Goal: Transaction & Acquisition: Purchase product/service

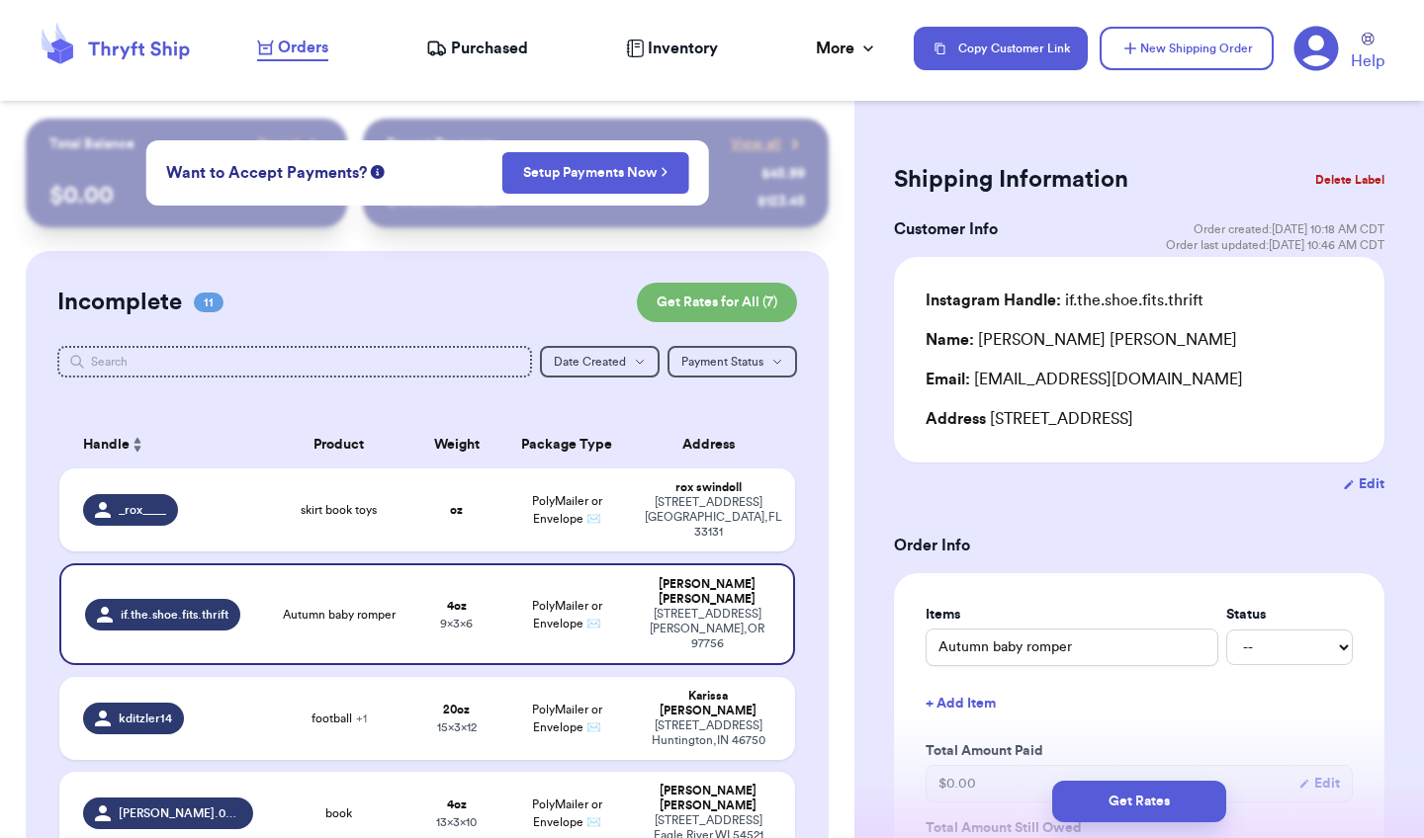
scroll to position [126, 0]
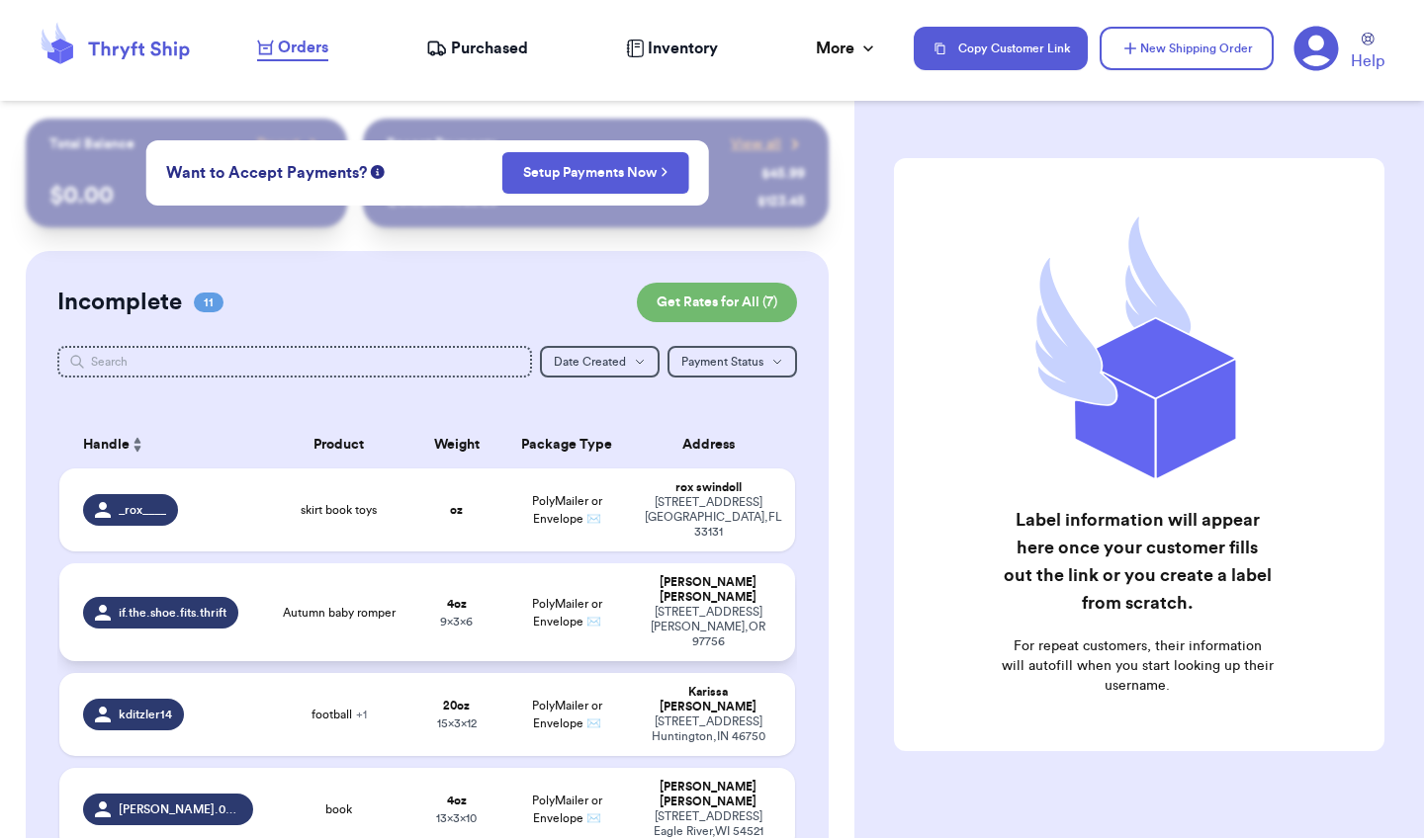
click at [720, 586] on div "Brittany Ouimet" at bounding box center [708, 590] width 127 height 30
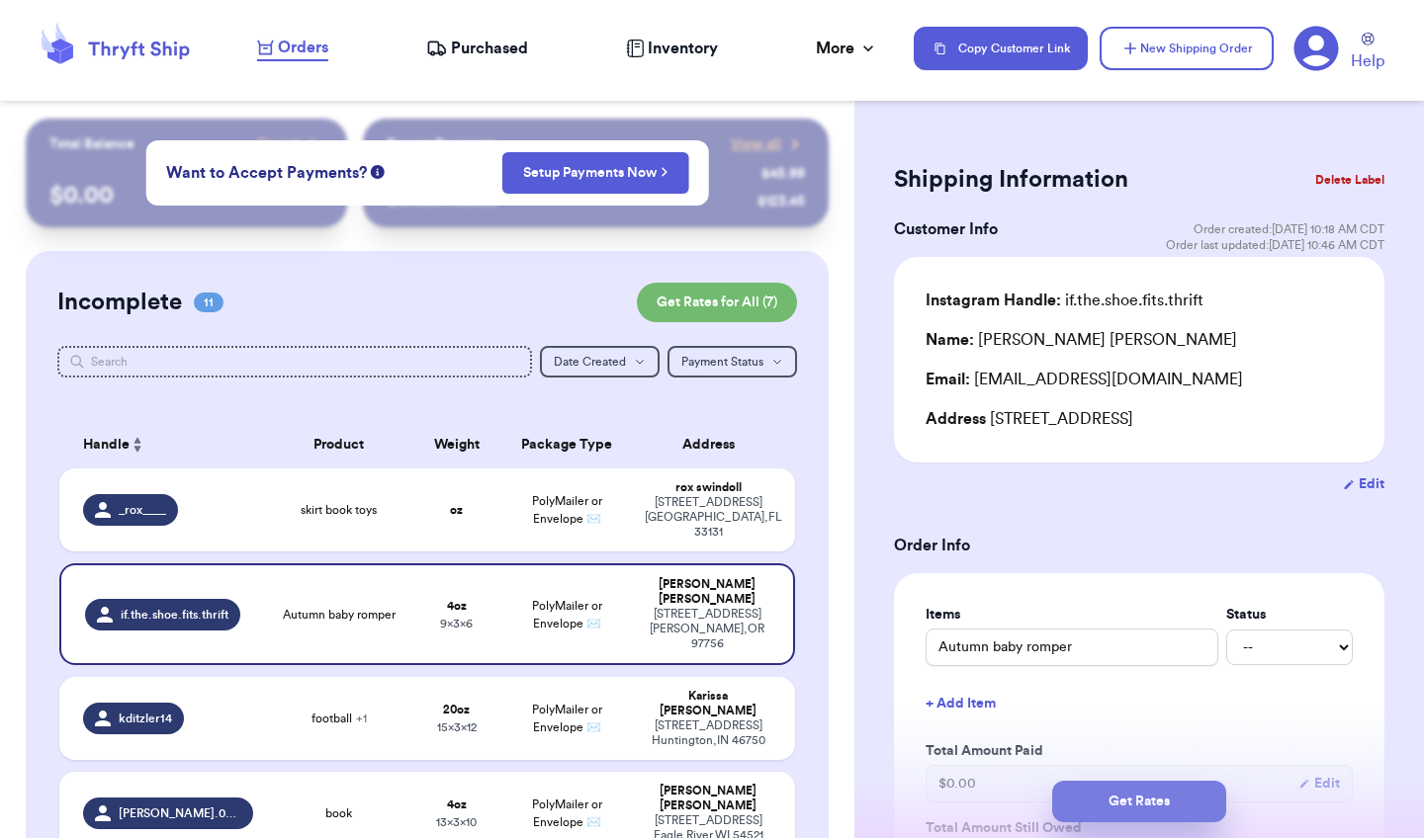
click at [1138, 804] on button "Get Rates" at bounding box center [1139, 802] width 174 height 42
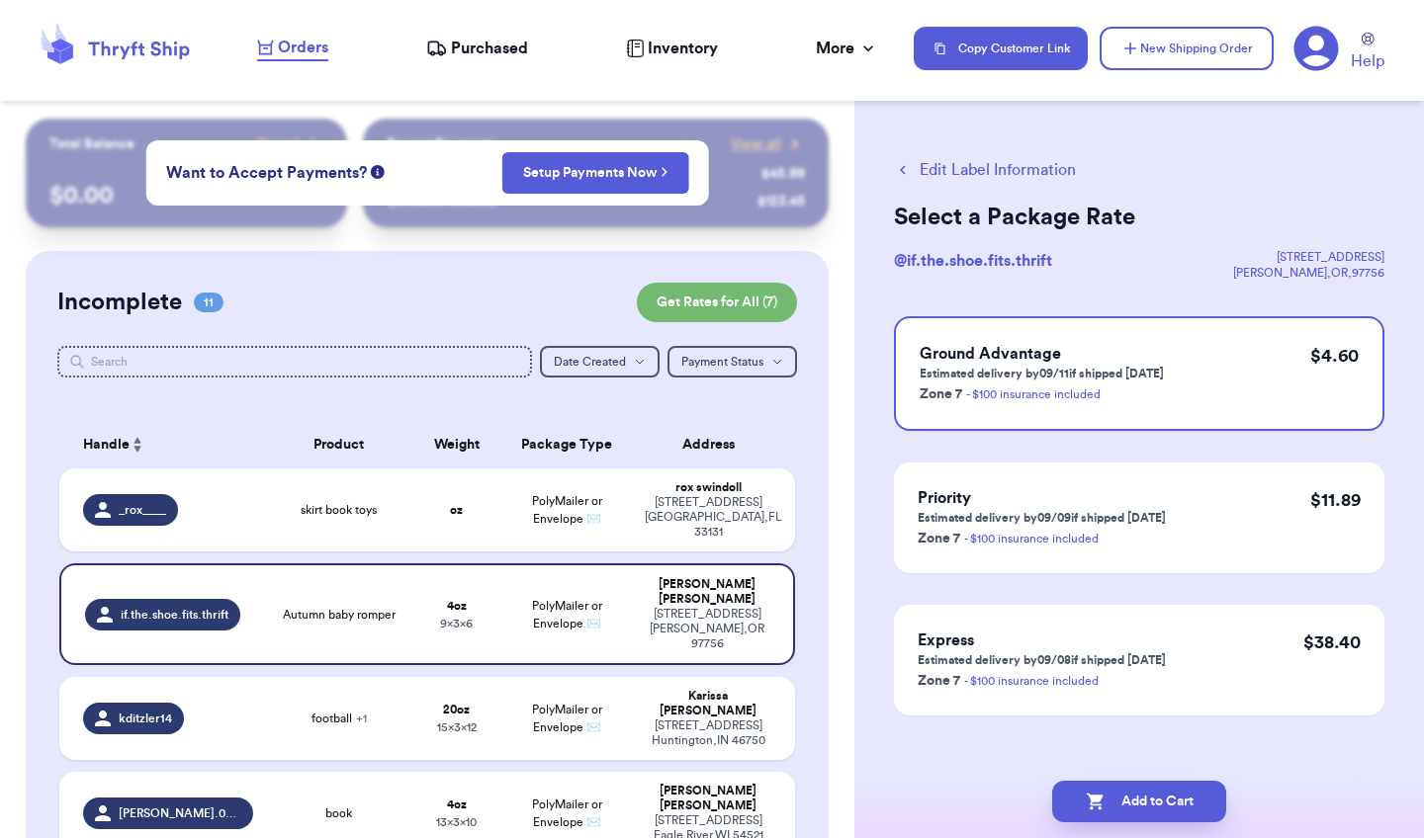
click at [1138, 804] on button "Add to Cart" at bounding box center [1139, 802] width 174 height 42
checkbox input "true"
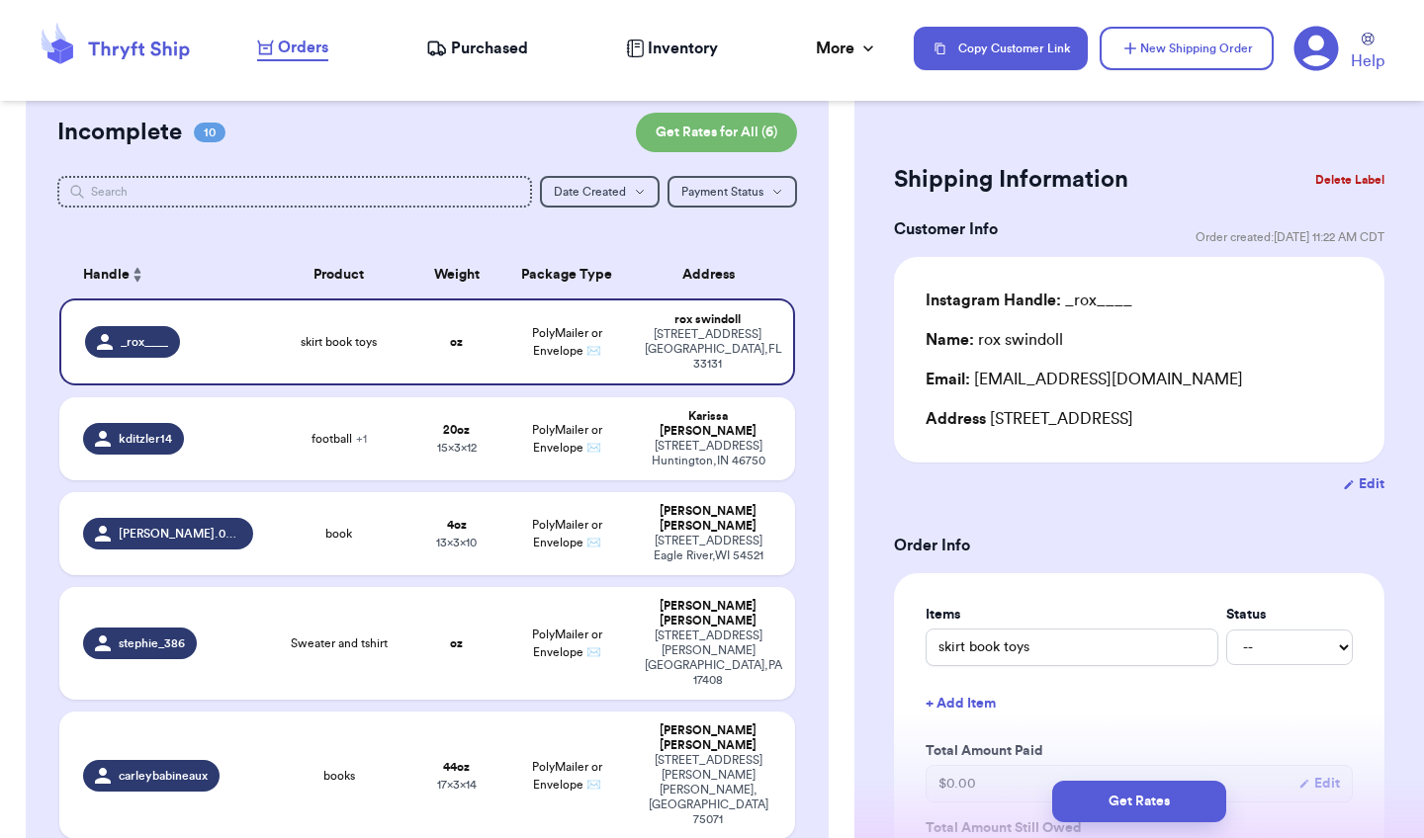
scroll to position [177, 0]
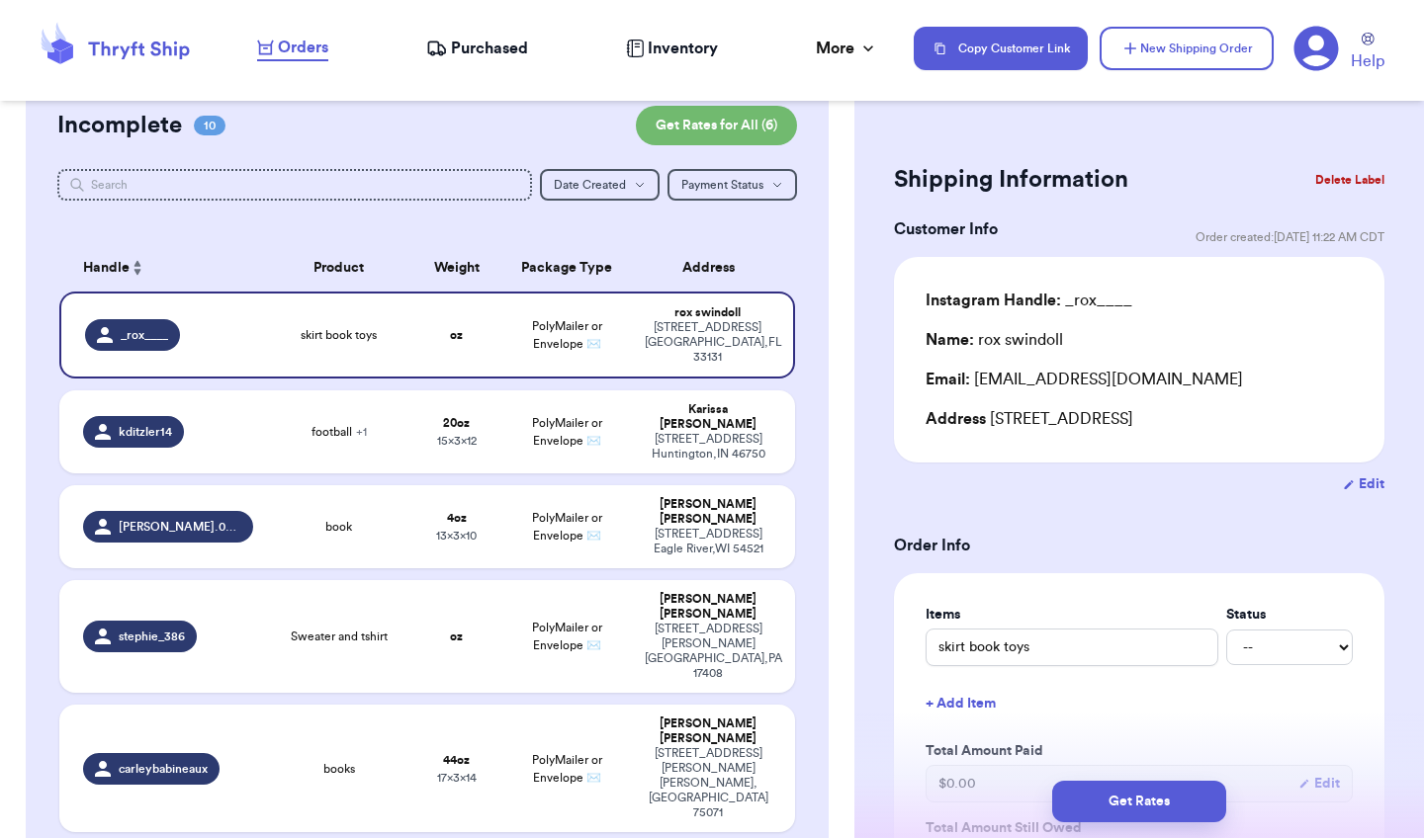
click at [1353, 174] on button "Delete Label" at bounding box center [1349, 180] width 85 height 44
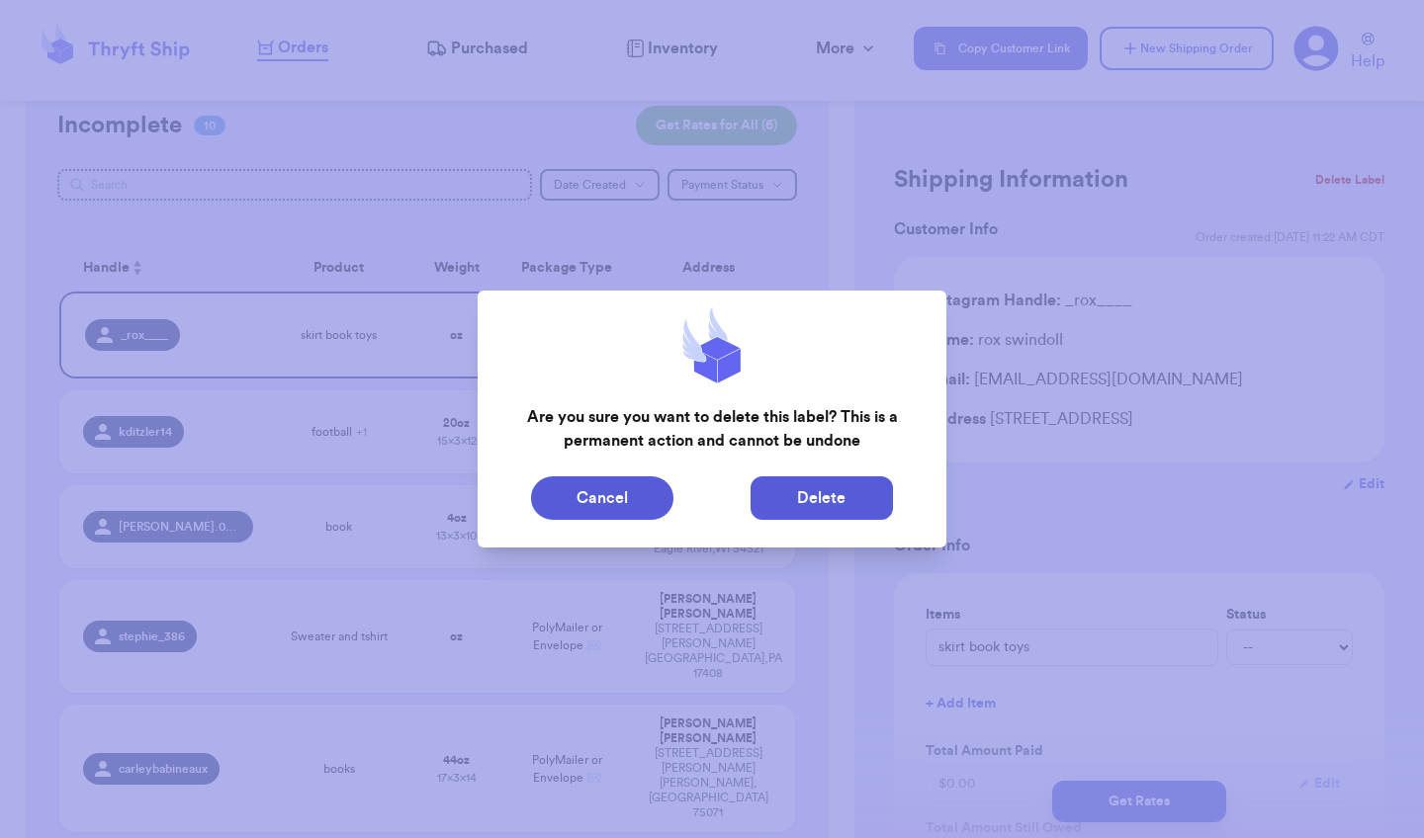
click at [835, 499] on button "Delete" at bounding box center [821, 499] width 142 height 44
type input "football"
type input "1"
type input "4"
type input "12"
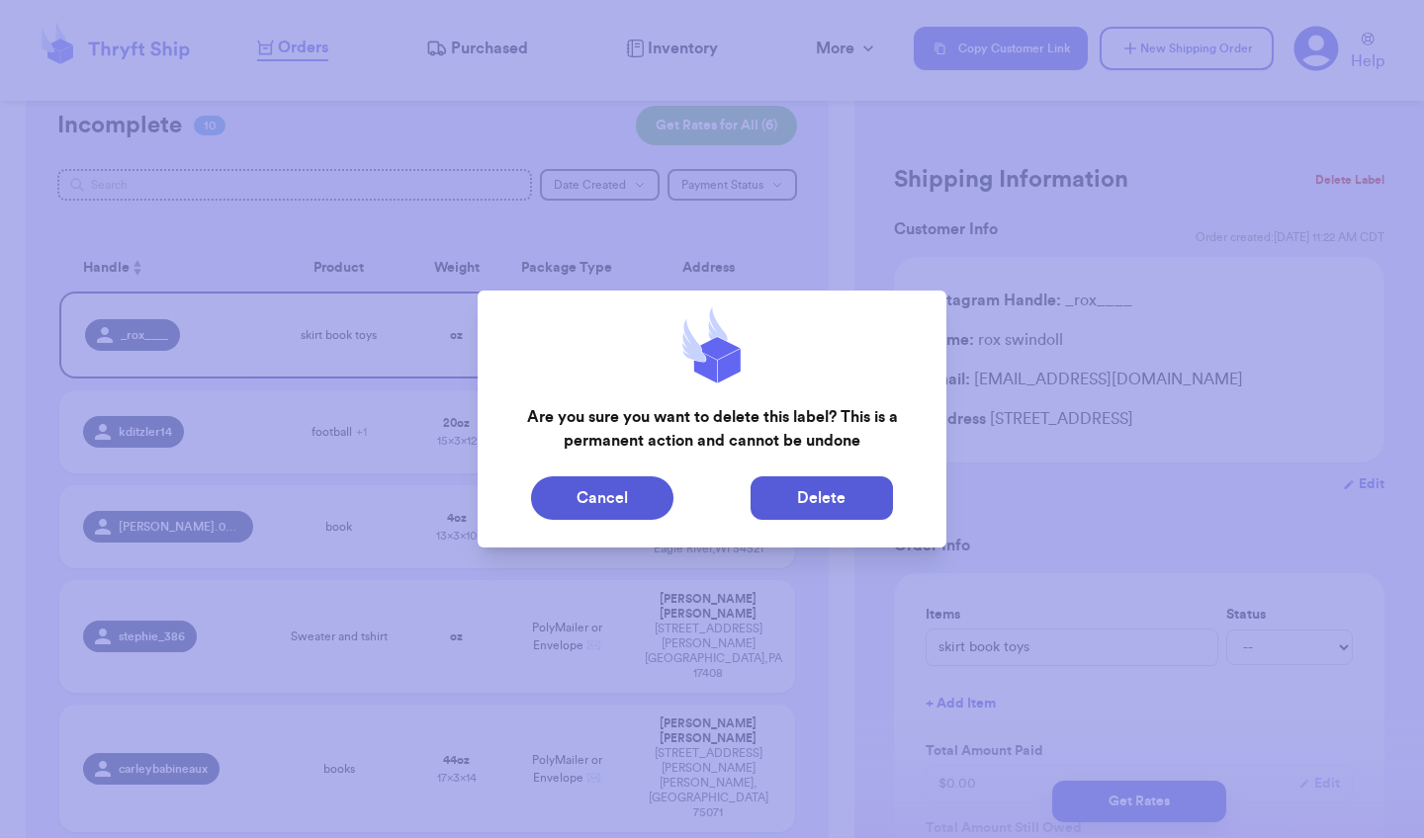
type input "15"
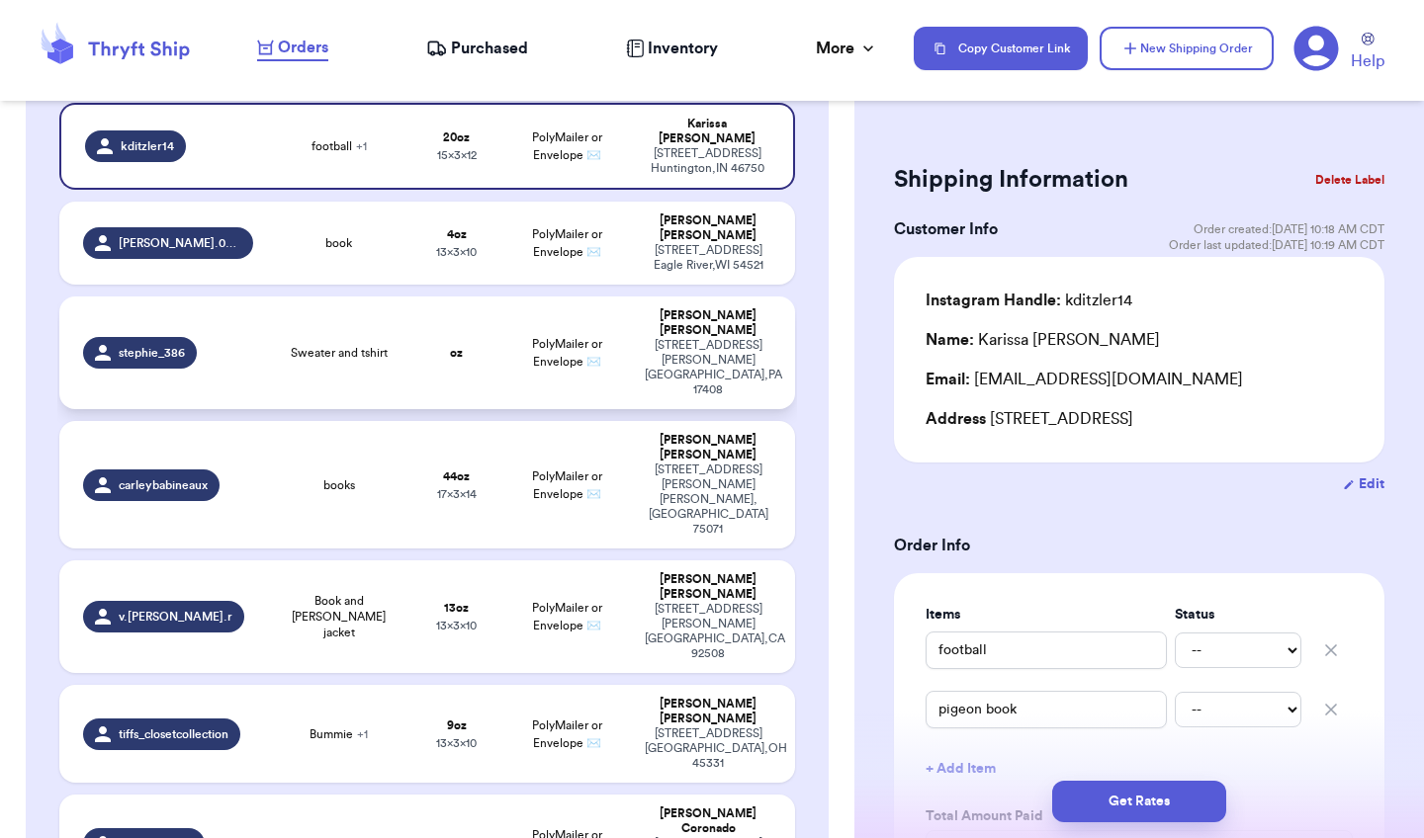
scroll to position [364, 0]
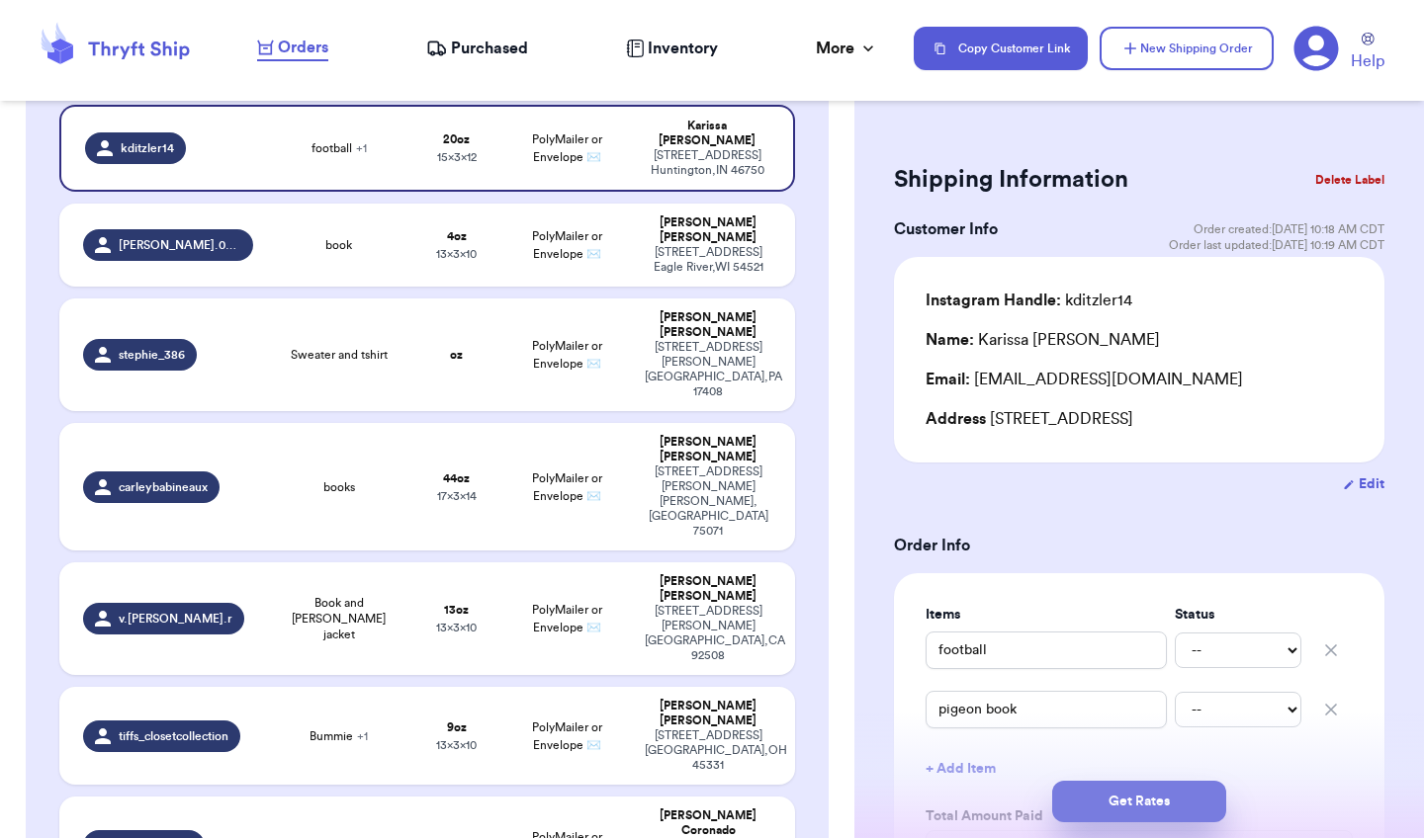
click at [1153, 788] on button "Get Rates" at bounding box center [1139, 802] width 174 height 42
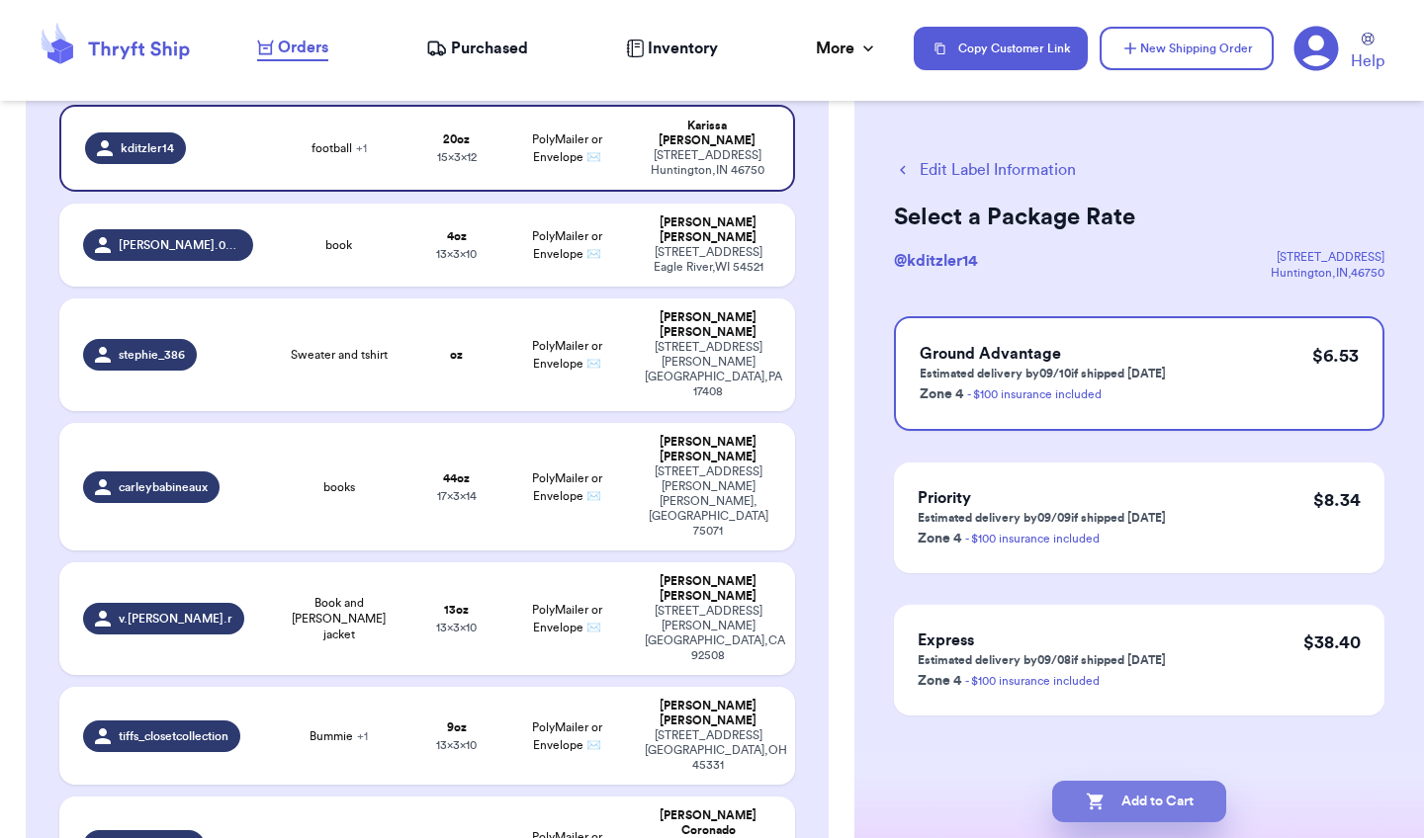
click at [1156, 804] on button "Add to Cart" at bounding box center [1139, 802] width 174 height 42
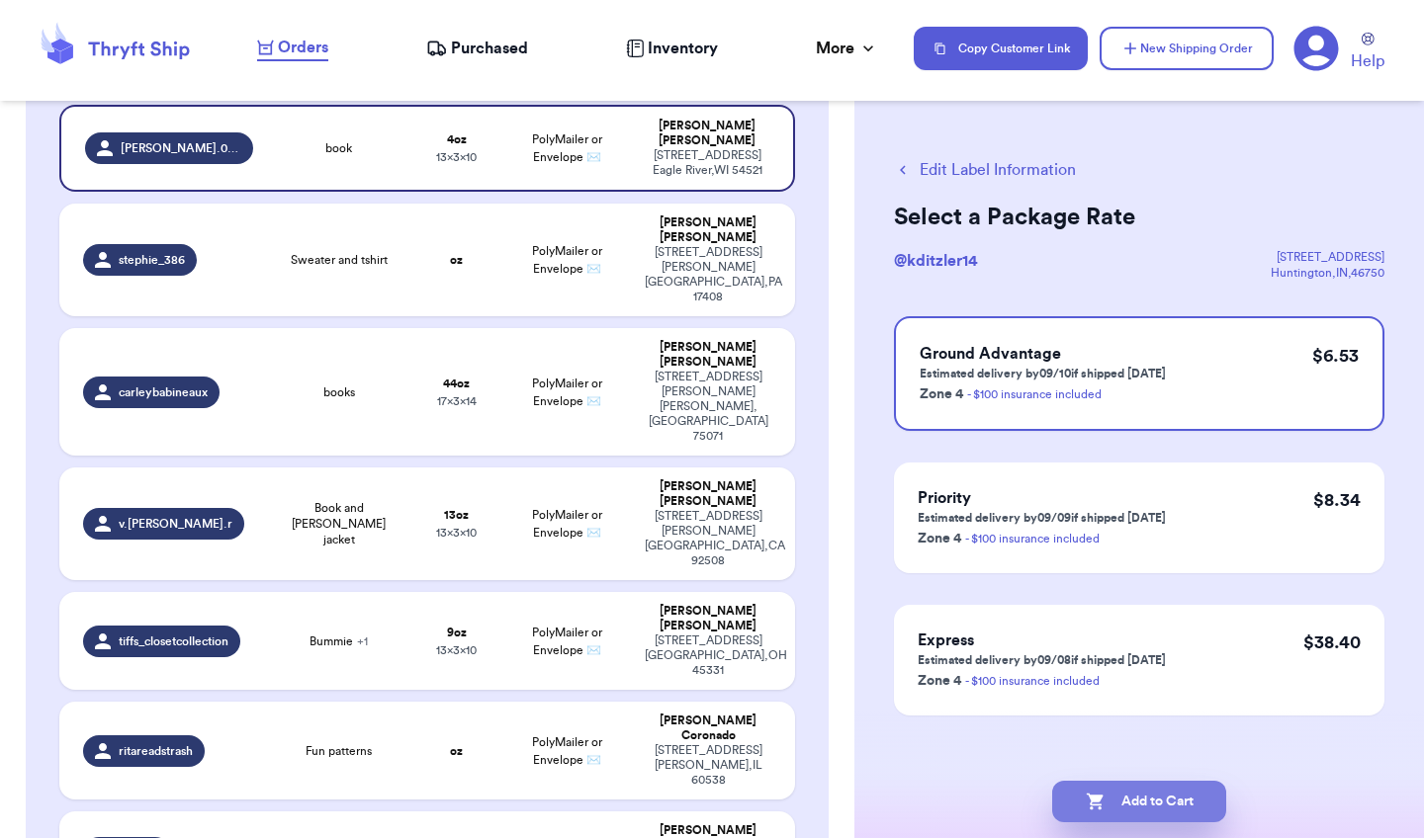
checkbox input "true"
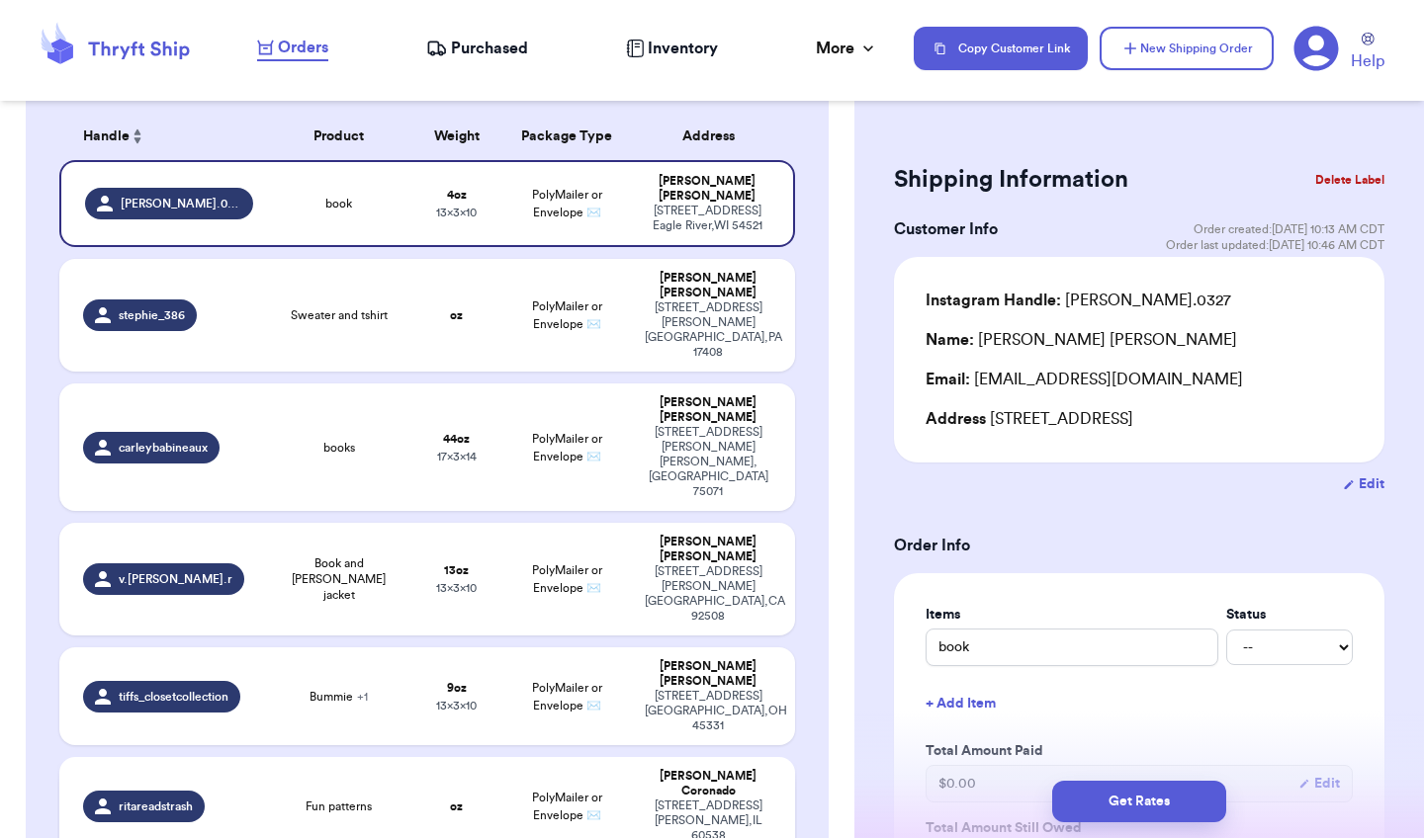
scroll to position [309, 0]
click at [716, 659] on div "Tiffany Wheeler" at bounding box center [708, 674] width 127 height 30
type input "Bummie"
type input "9"
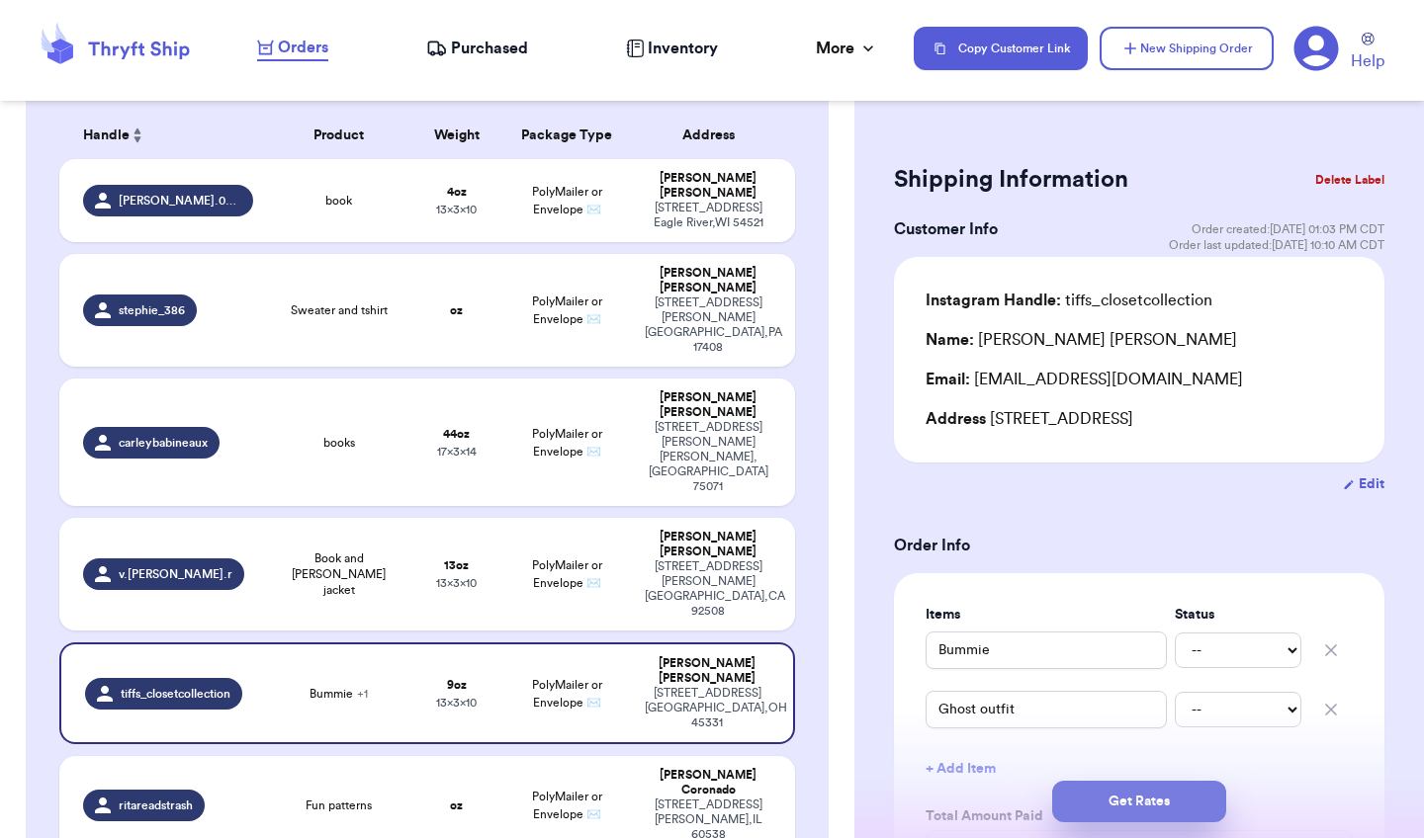
click at [1127, 801] on button "Get Rates" at bounding box center [1139, 802] width 174 height 42
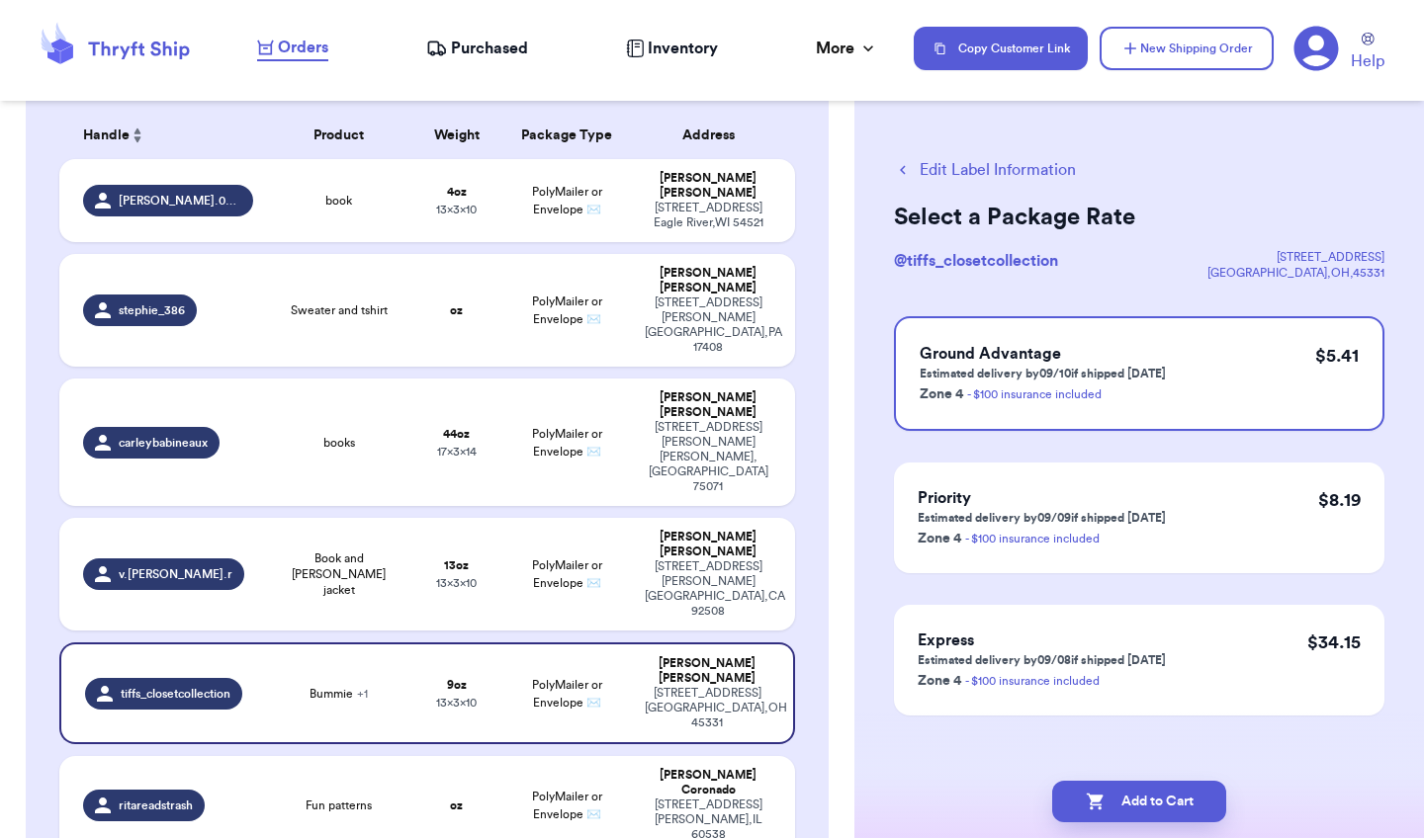
click at [1127, 801] on button "Add to Cart" at bounding box center [1139, 802] width 174 height 42
checkbox input "true"
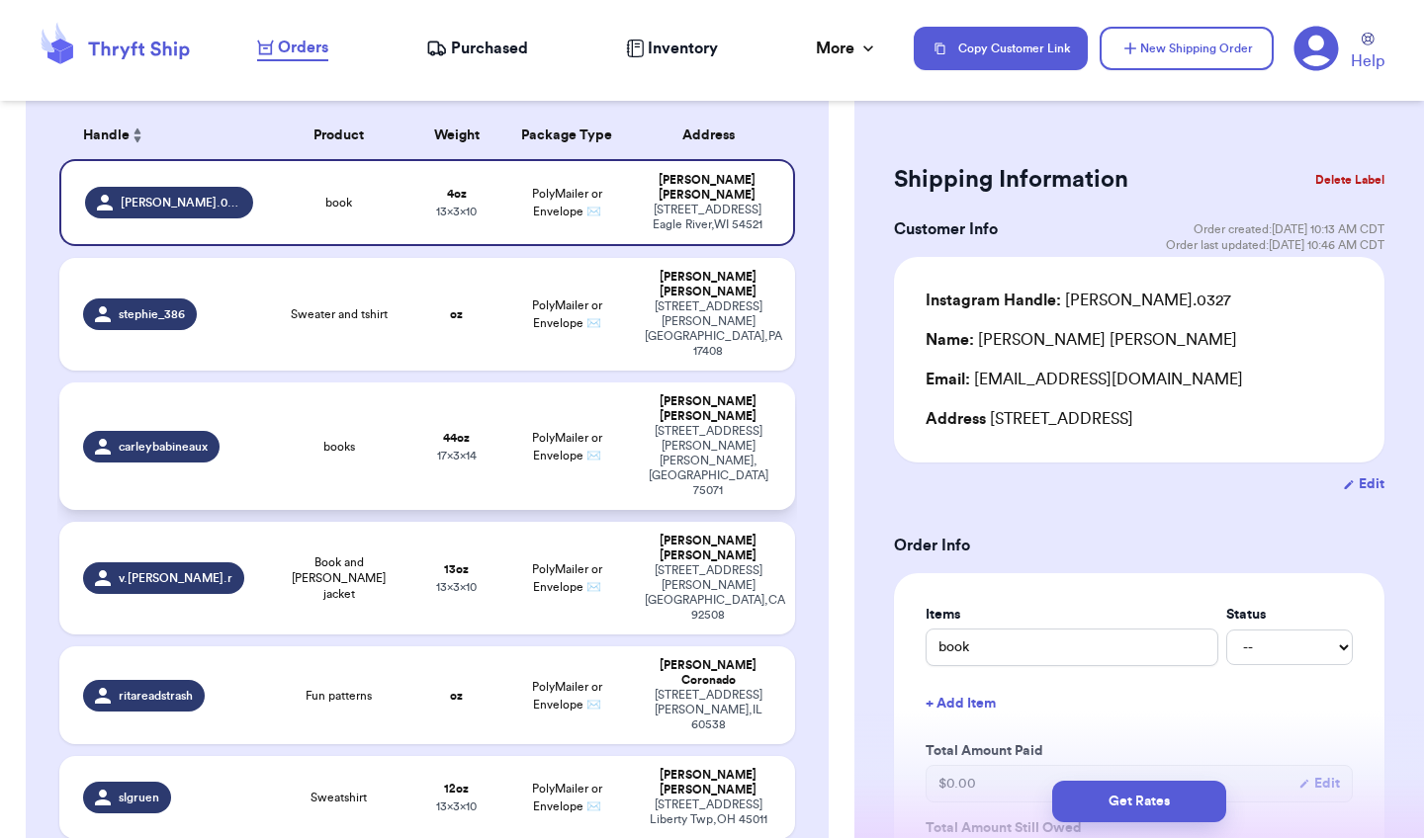
click at [632, 383] on td "PolyMailer or Envelope ✉️" at bounding box center [566, 447] width 132 height 128
type input "books"
type input "2"
type input "12"
type input "14"
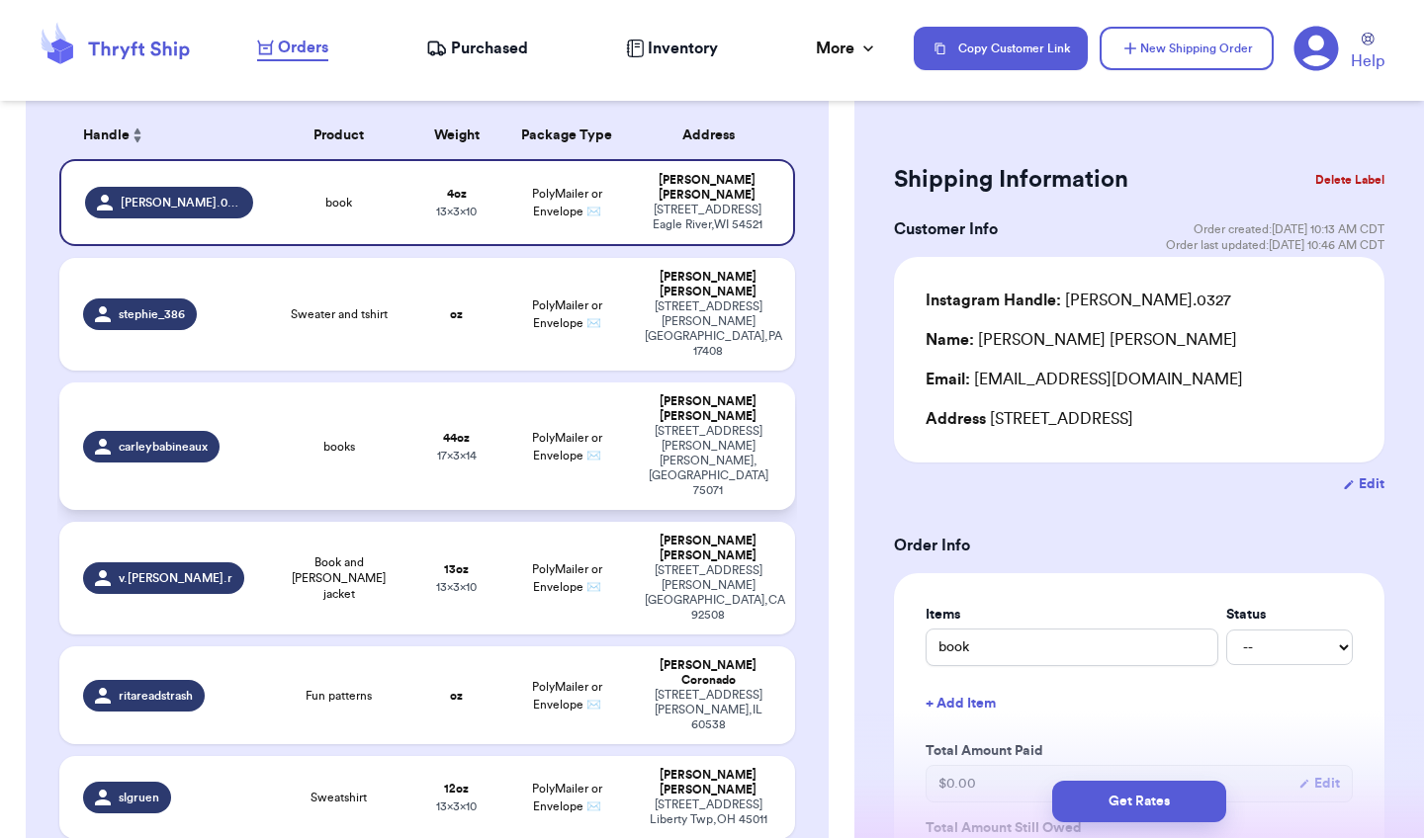
type input "17"
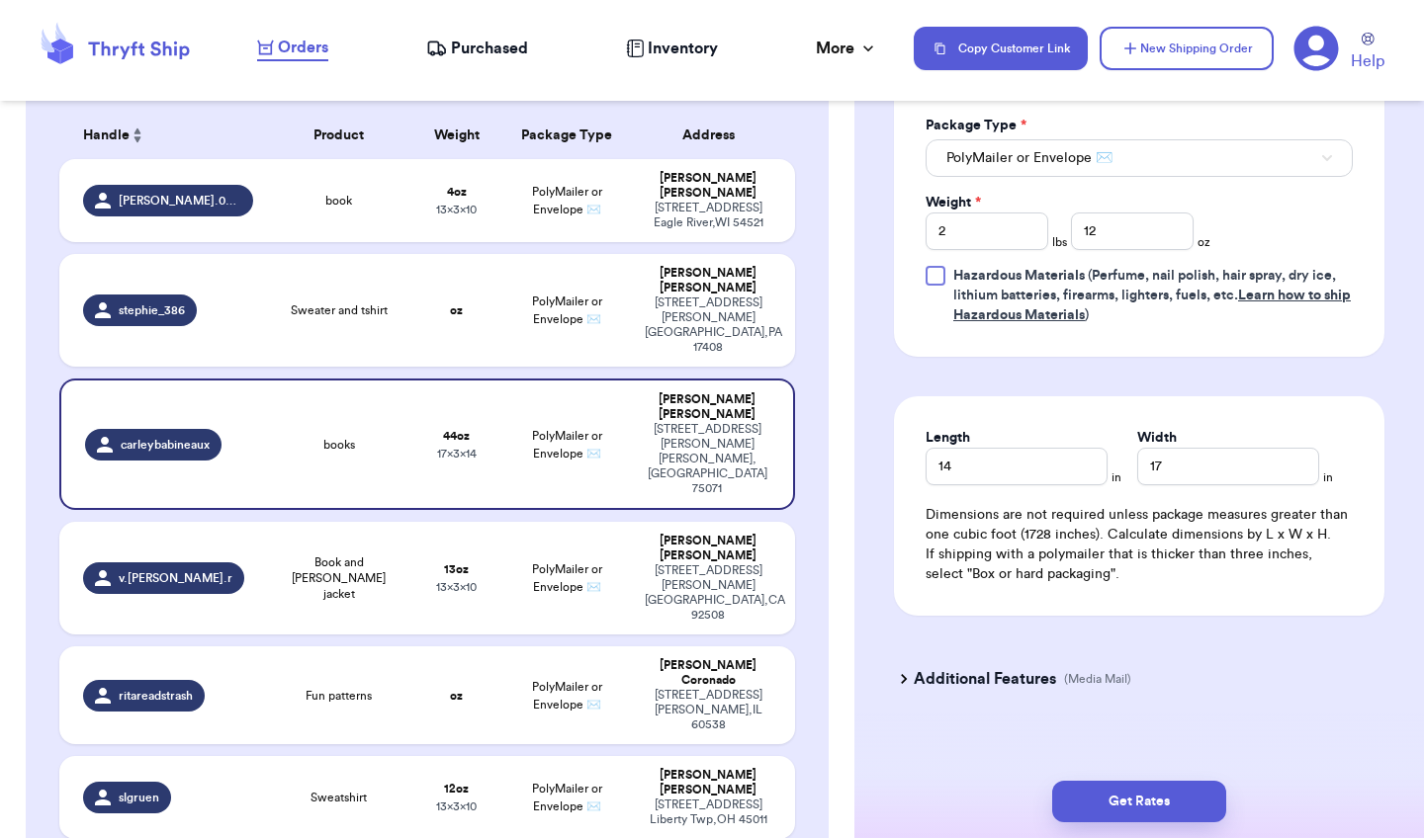
scroll to position [965, 0]
click at [997, 668] on h3 "Additional Features" at bounding box center [985, 680] width 142 height 24
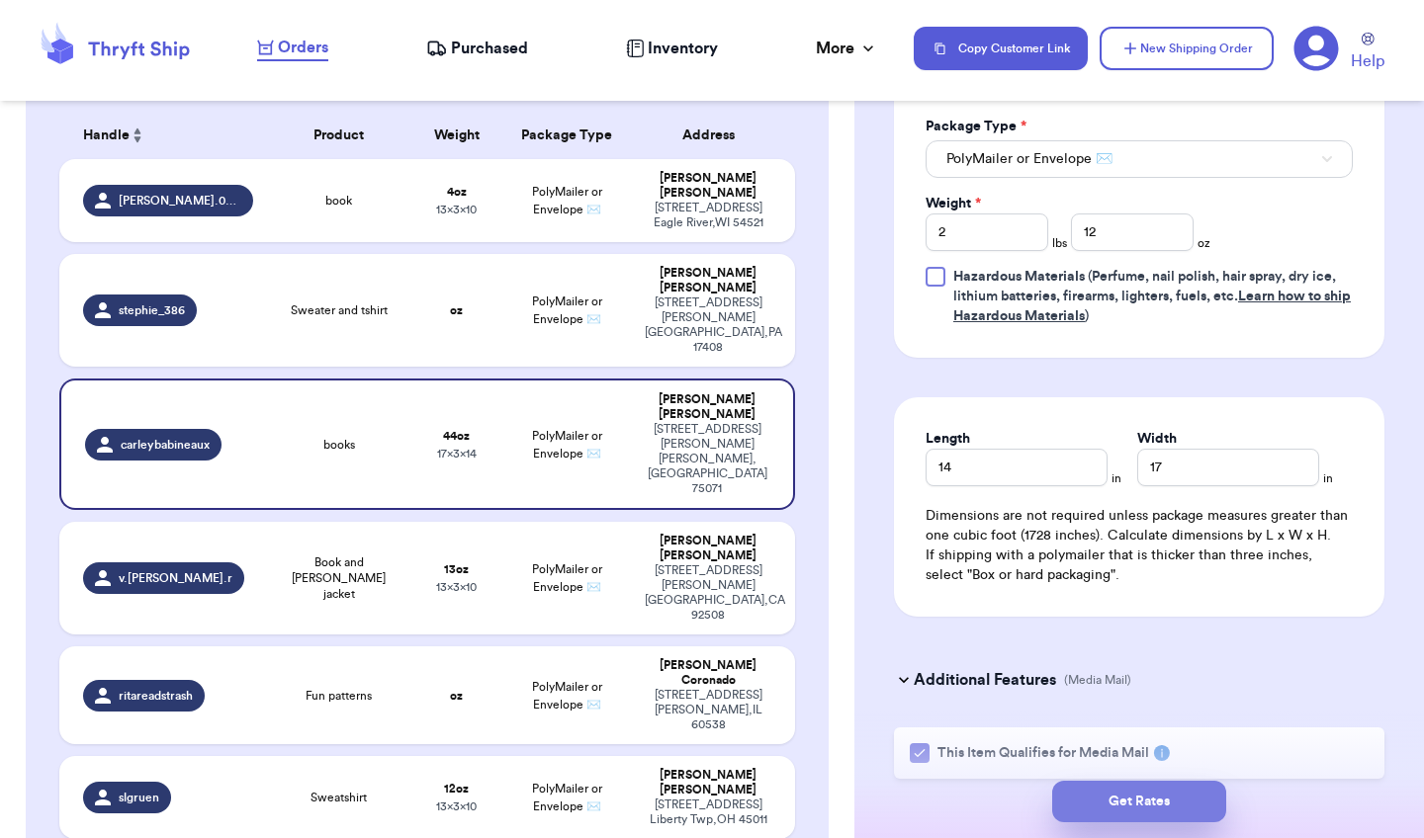
click at [1141, 815] on button "Get Rates" at bounding box center [1139, 802] width 174 height 42
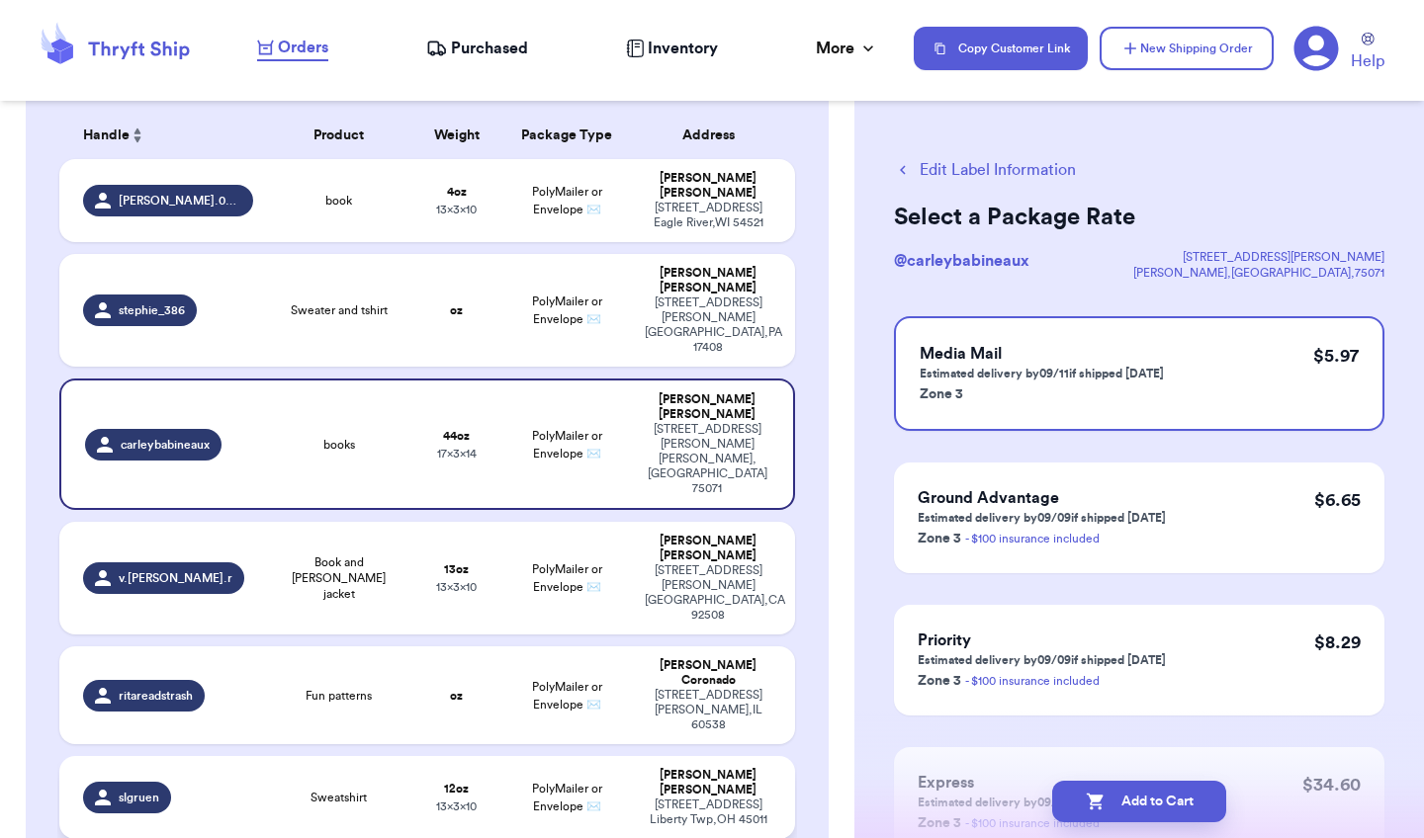
click at [635, 756] on td "Samantha Lloyd 5422 Watoga Dr Liberty Twp , OH 45011" at bounding box center [714, 797] width 162 height 83
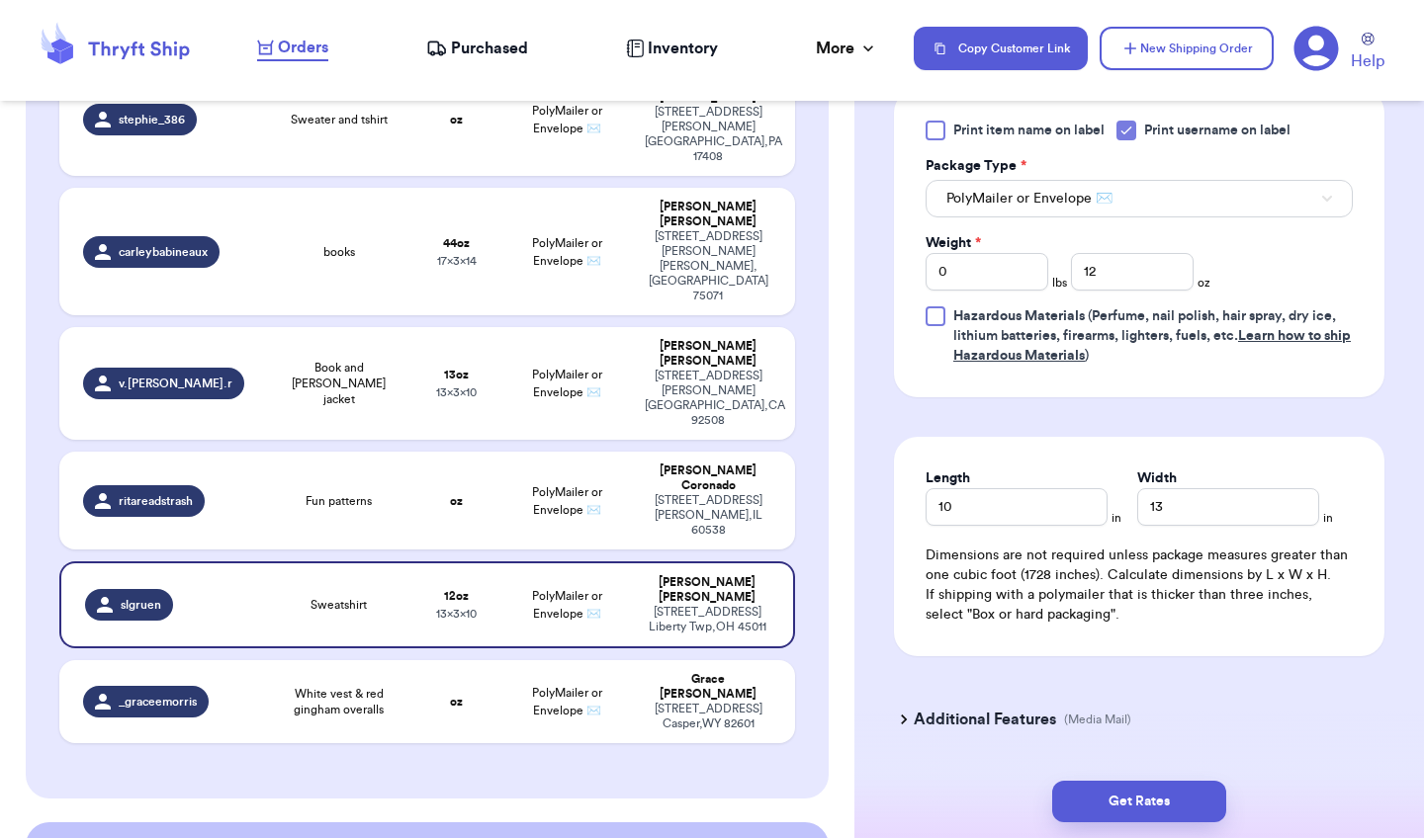
scroll to position [517, 0]
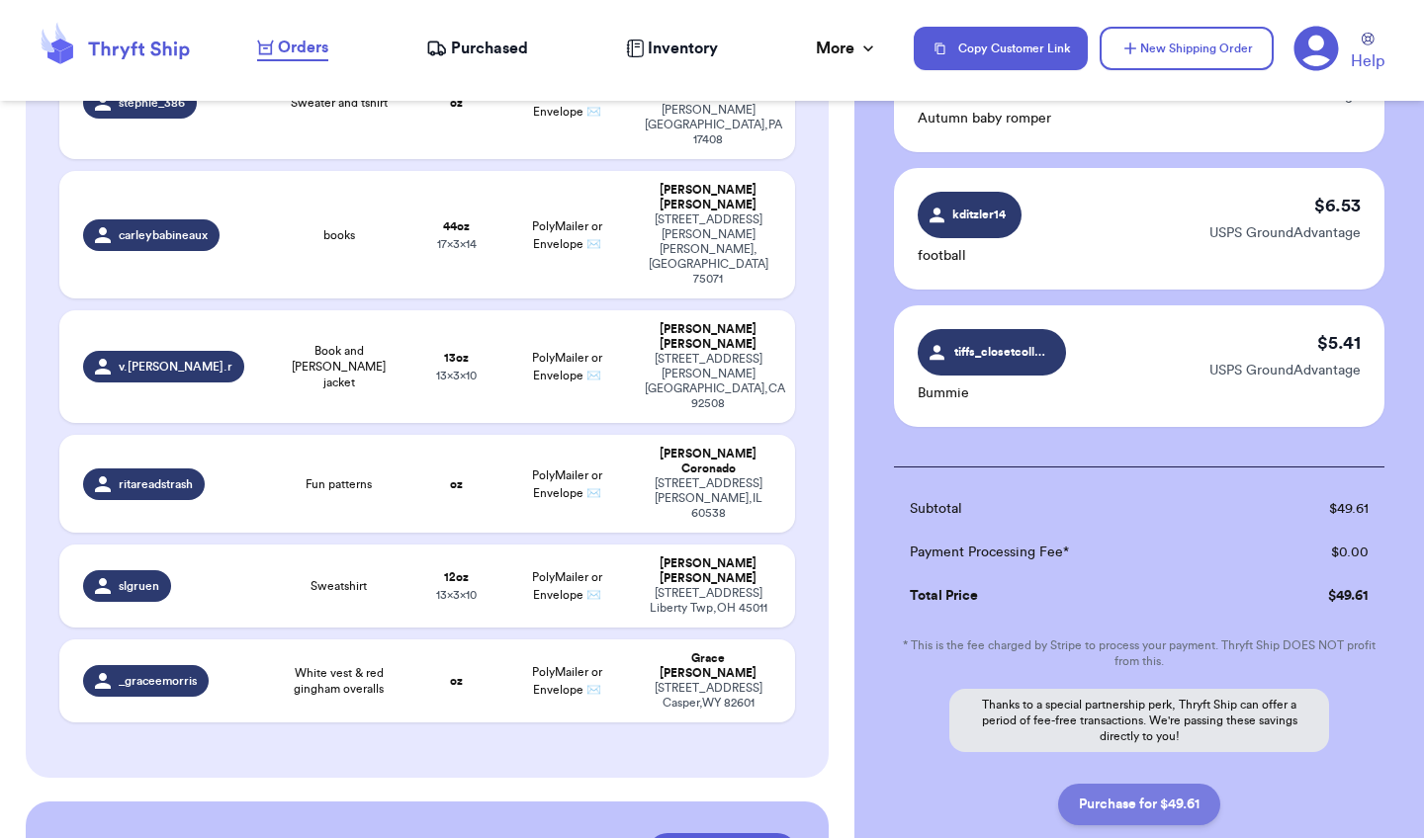
click at [1153, 800] on button "Purchase for $49.61" at bounding box center [1139, 805] width 162 height 42
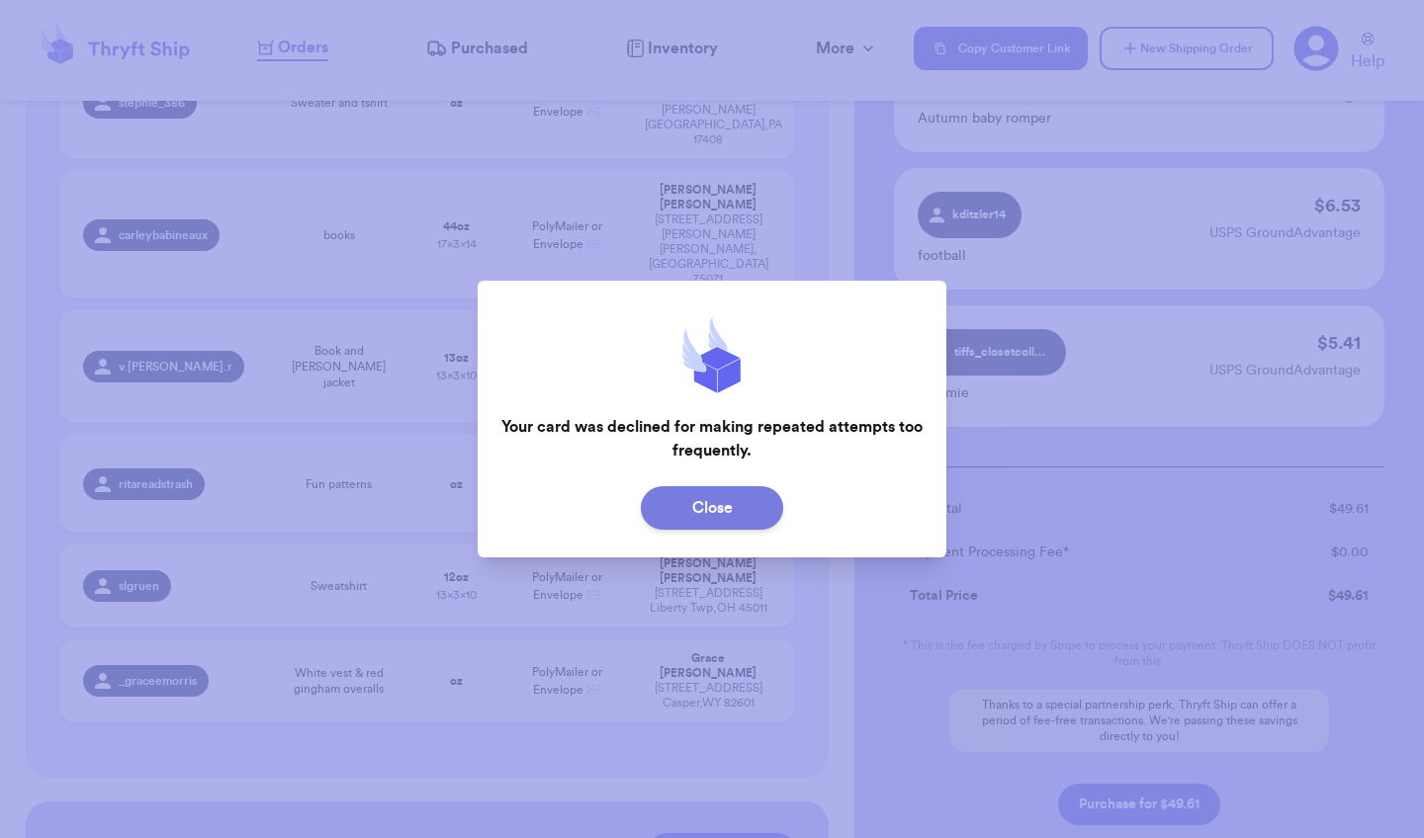
click at [727, 506] on button "Close" at bounding box center [712, 508] width 142 height 44
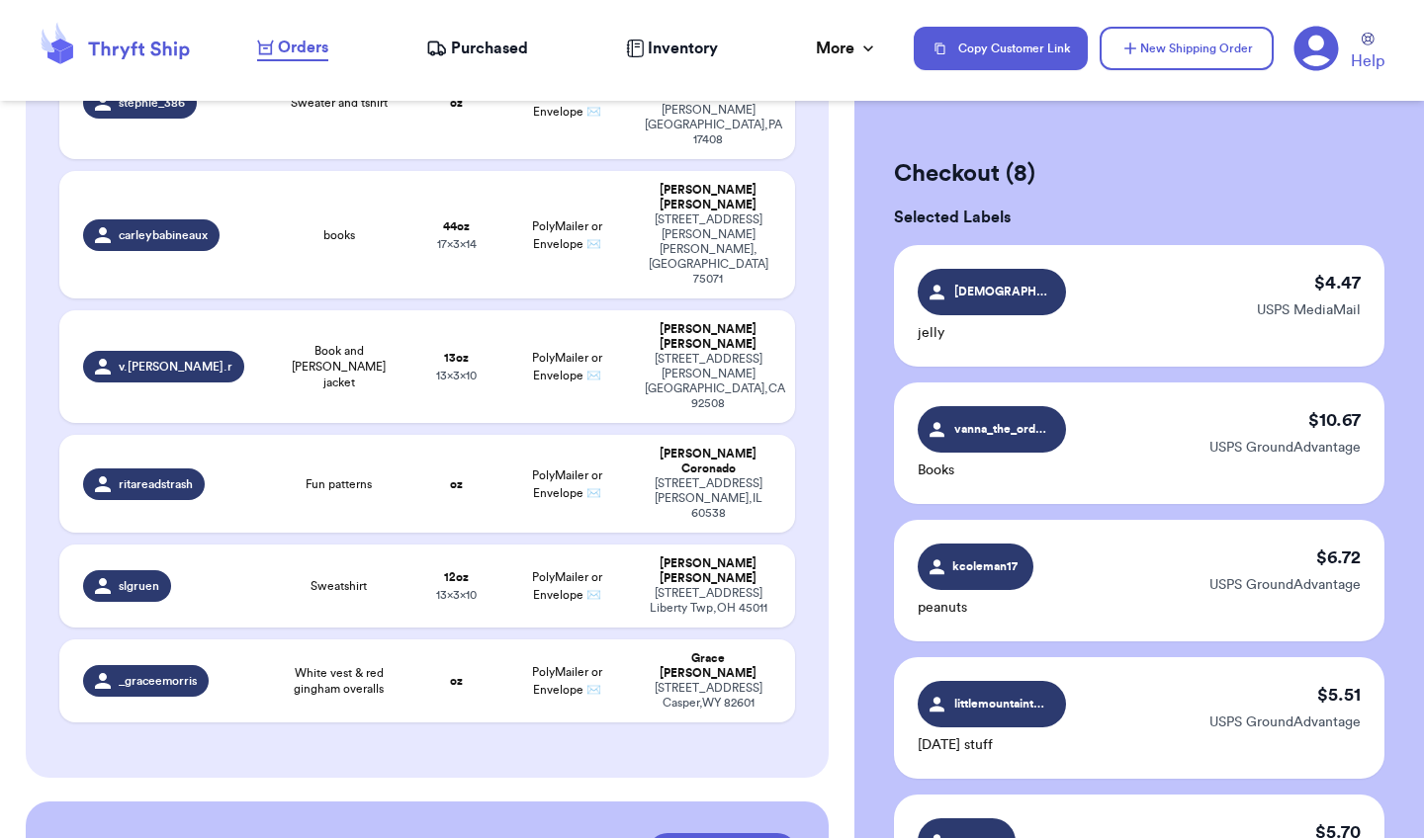
scroll to position [0, 0]
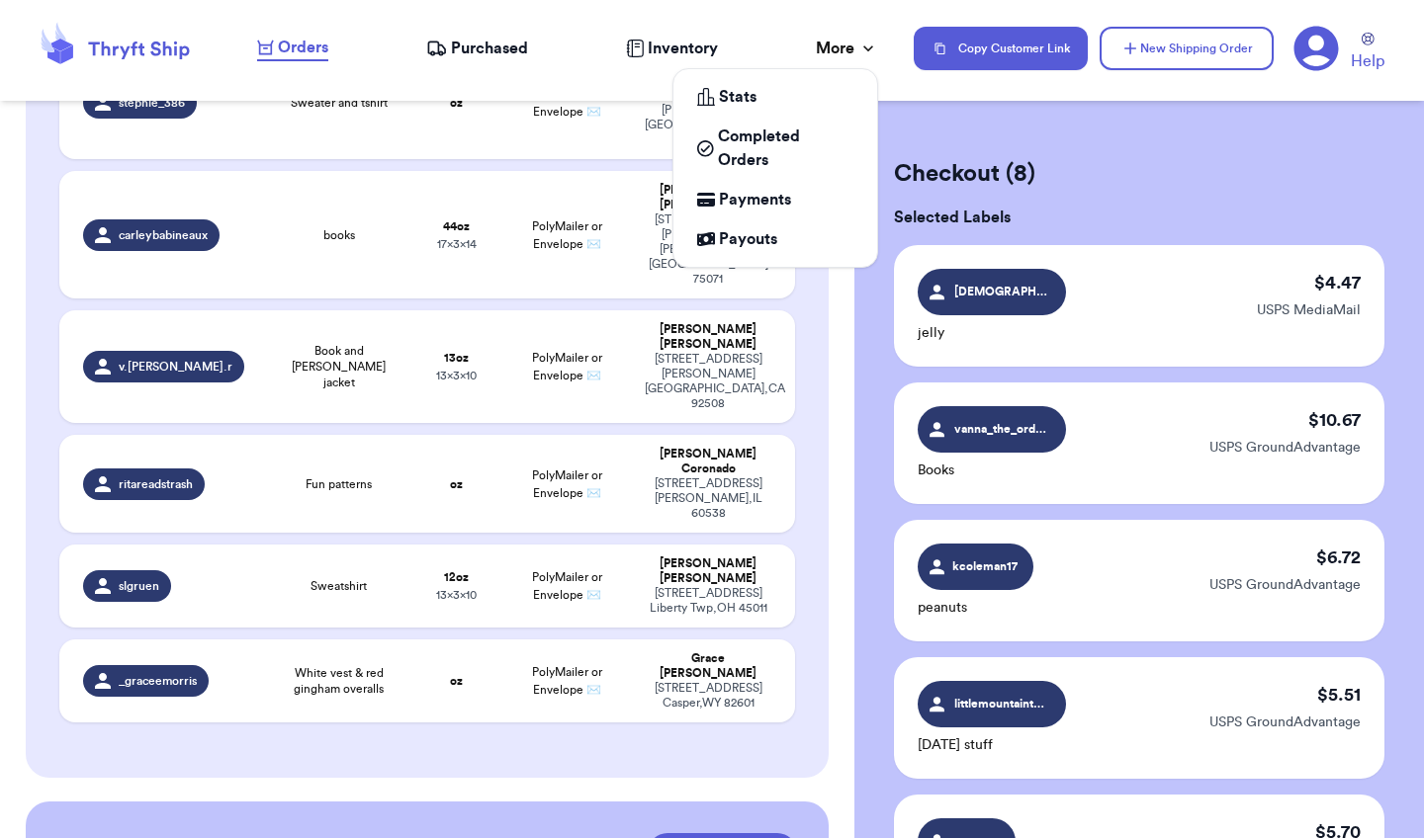
click at [849, 47] on div "More" at bounding box center [847, 49] width 62 height 24
click at [775, 205] on span "Payments" at bounding box center [755, 200] width 72 height 24
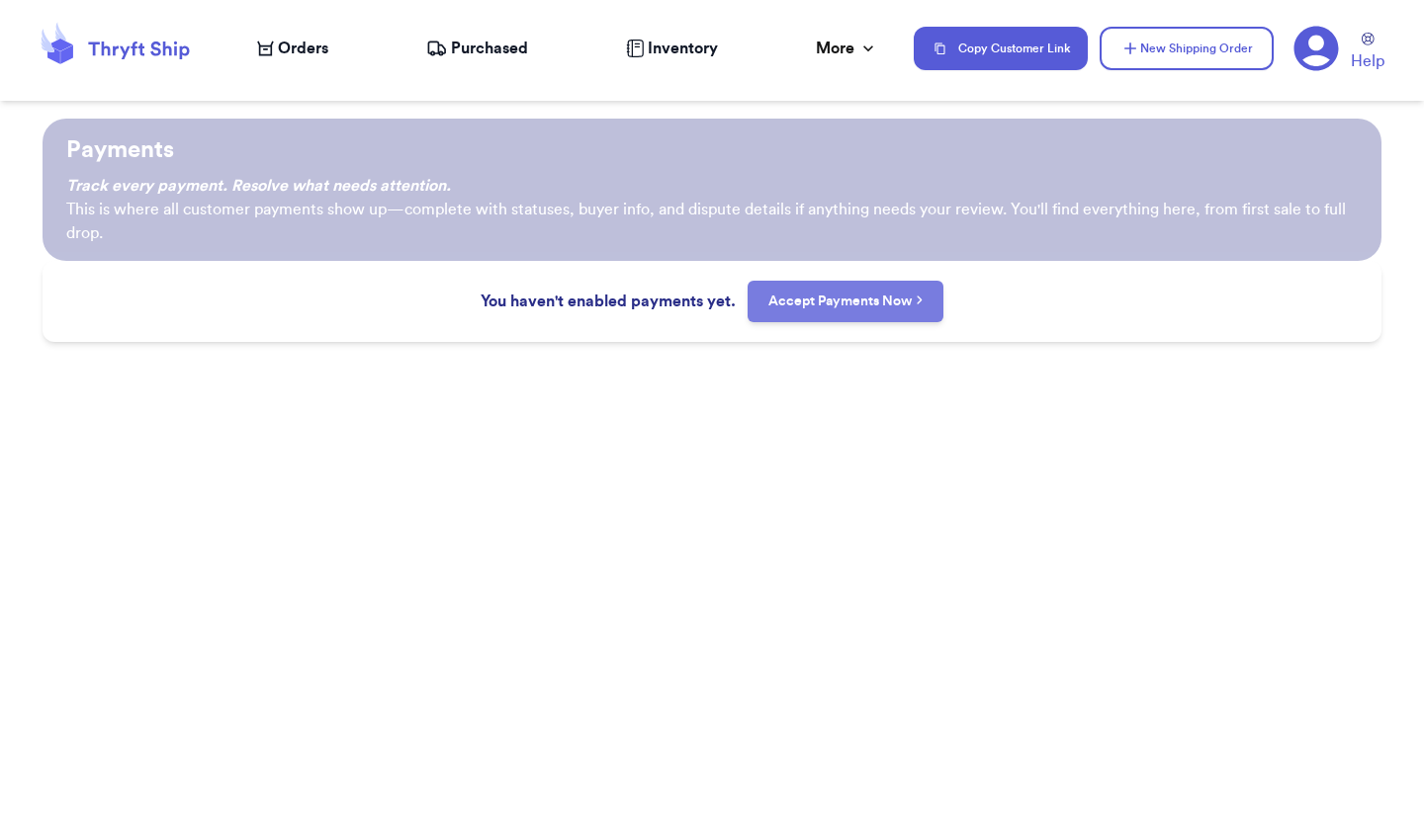
click at [851, 301] on link "Accept Payments Now" at bounding box center [845, 302] width 155 height 20
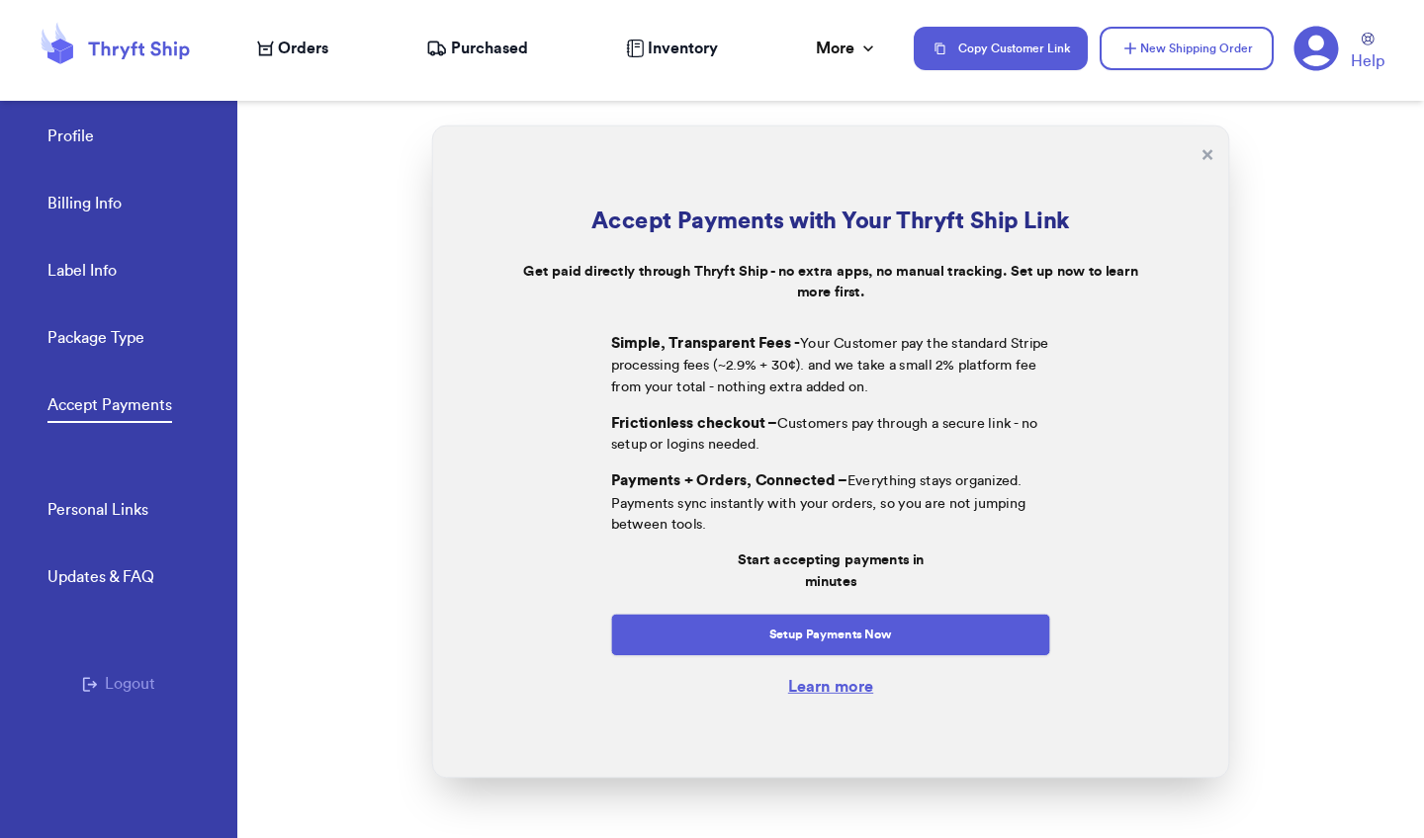
click at [80, 202] on link "Billing Info" at bounding box center [84, 206] width 74 height 28
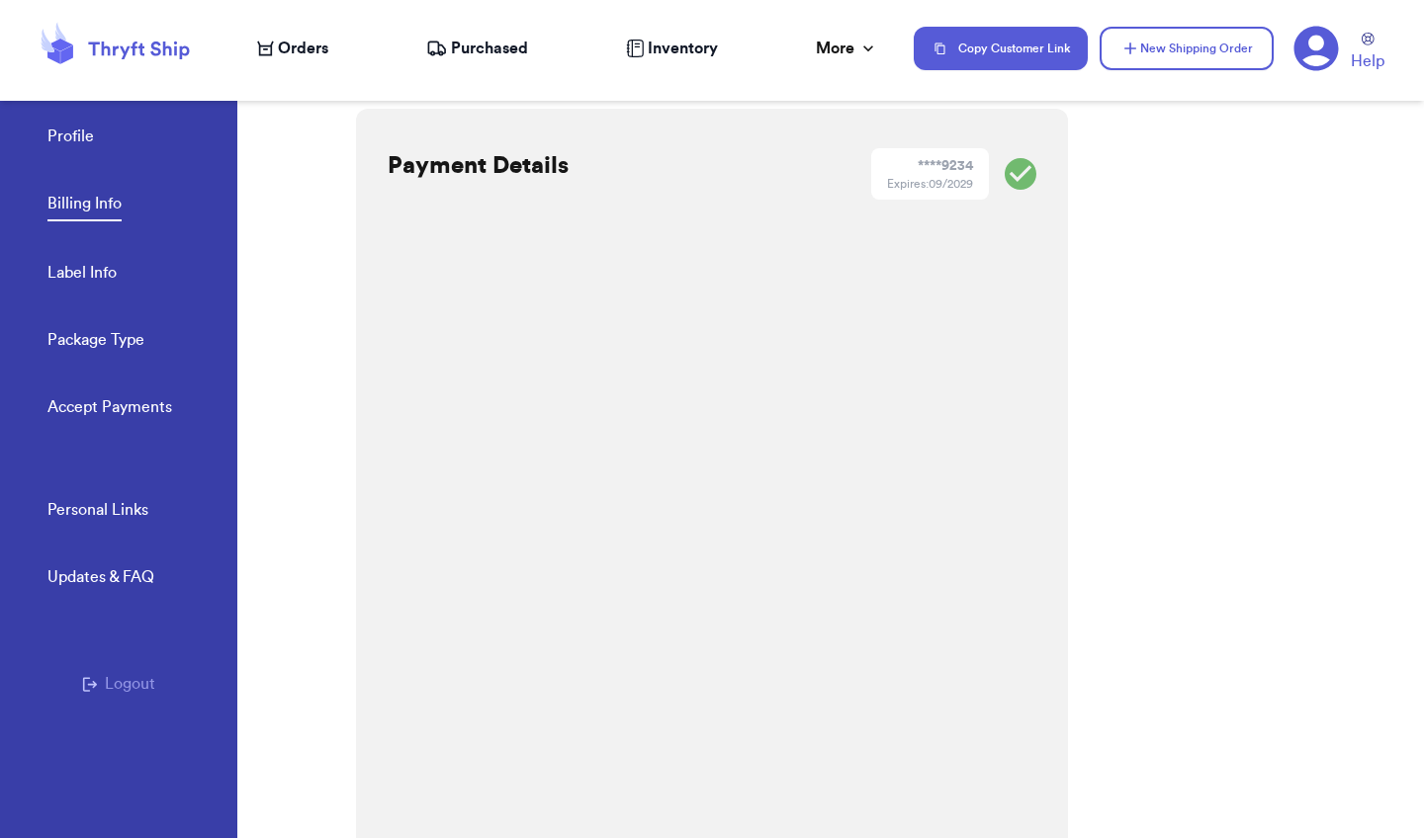
click at [494, 49] on span "Purchased" at bounding box center [489, 49] width 77 height 24
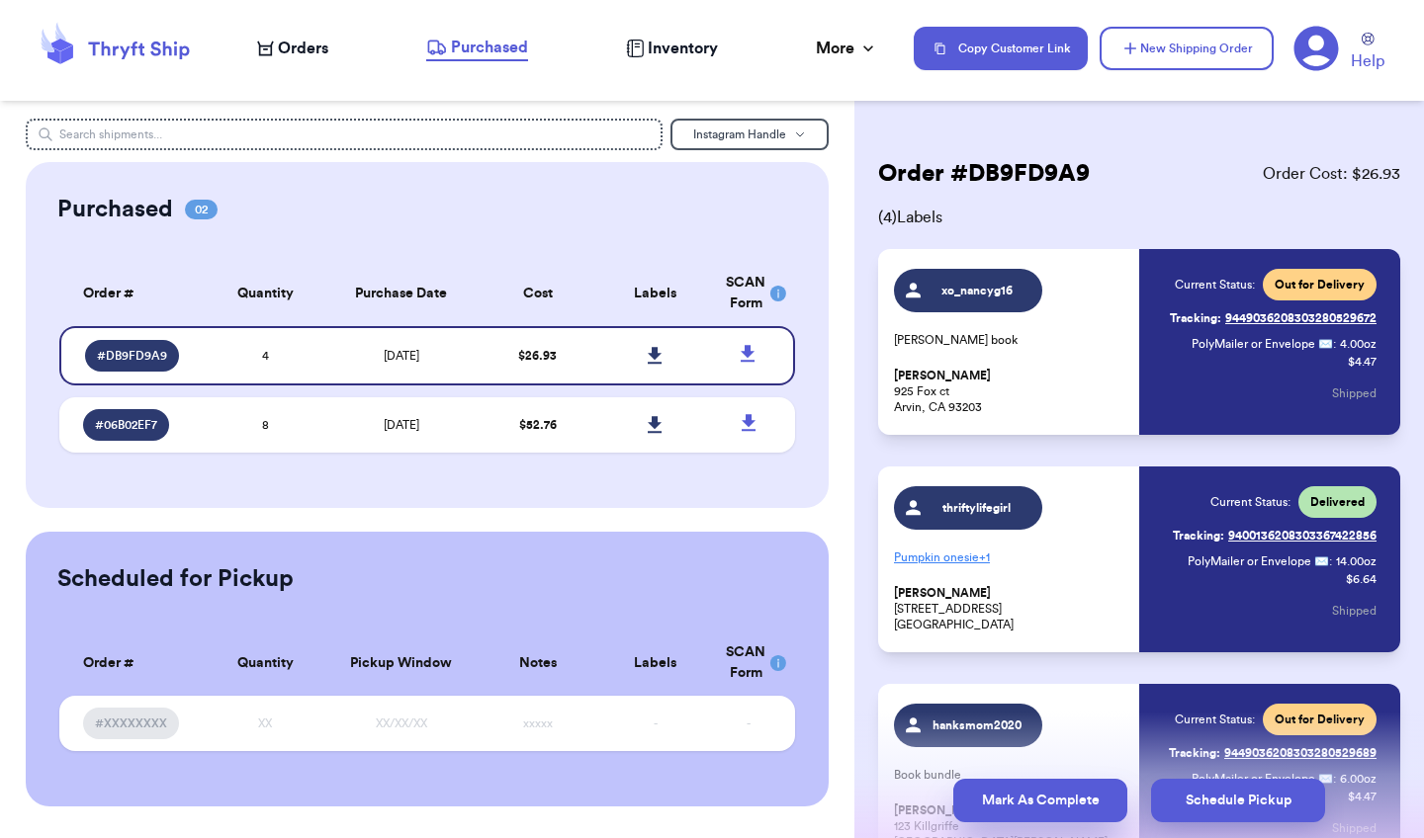
click at [1082, 798] on button "Mark As Complete" at bounding box center [1040, 801] width 174 height 44
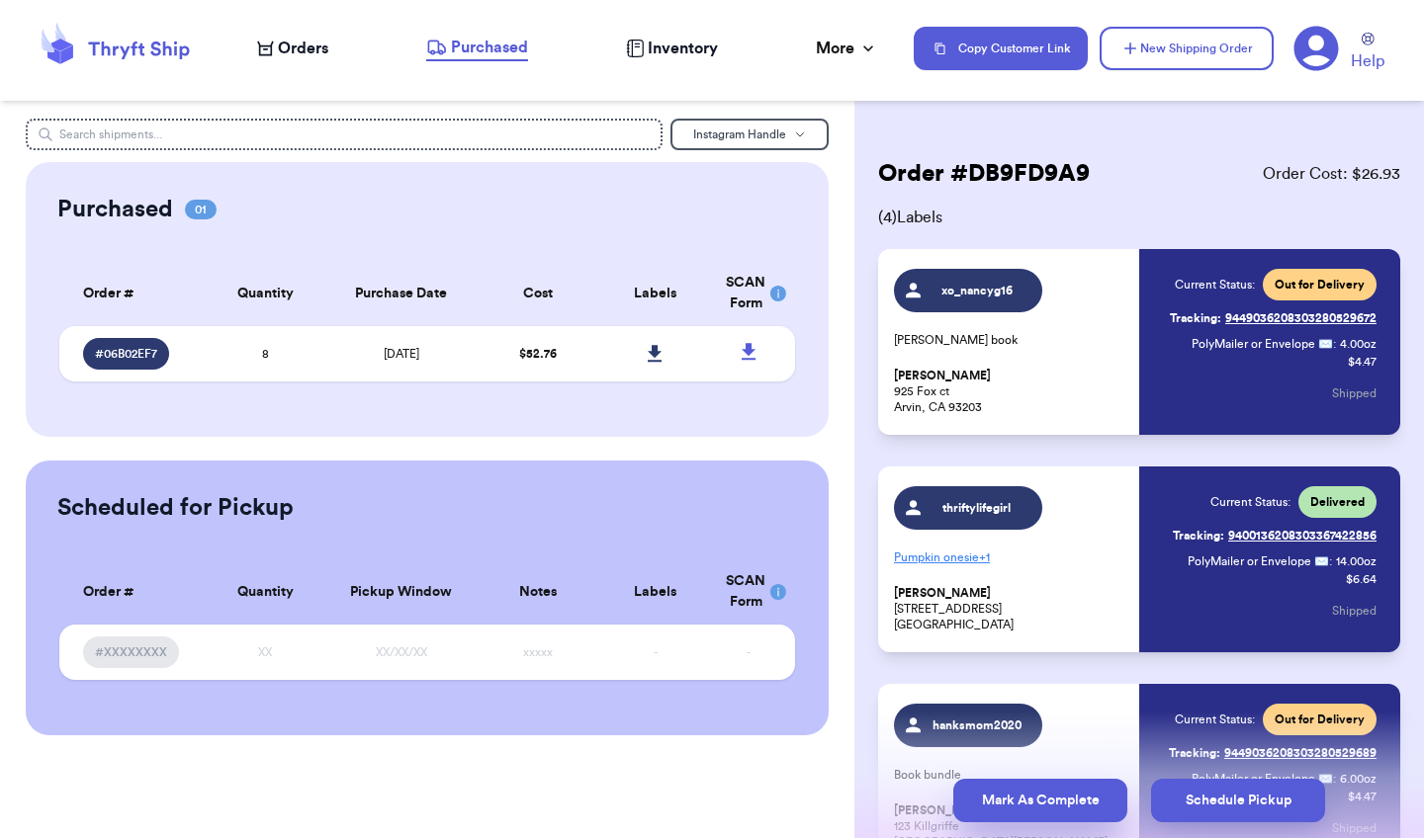
click at [1036, 799] on button "Mark As Complete" at bounding box center [1040, 801] width 174 height 44
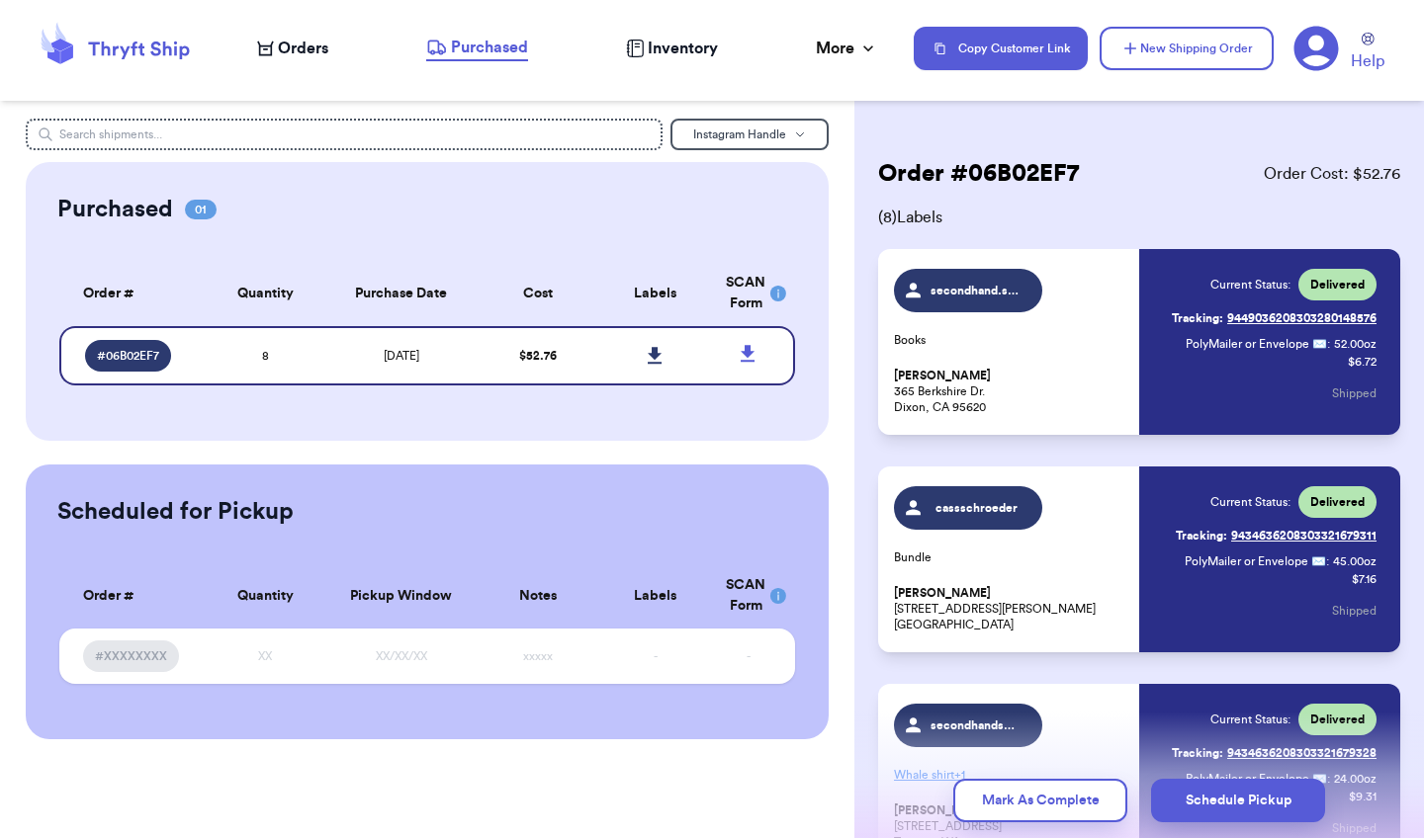
click at [1036, 799] on button "Mark As Complete" at bounding box center [1040, 801] width 174 height 44
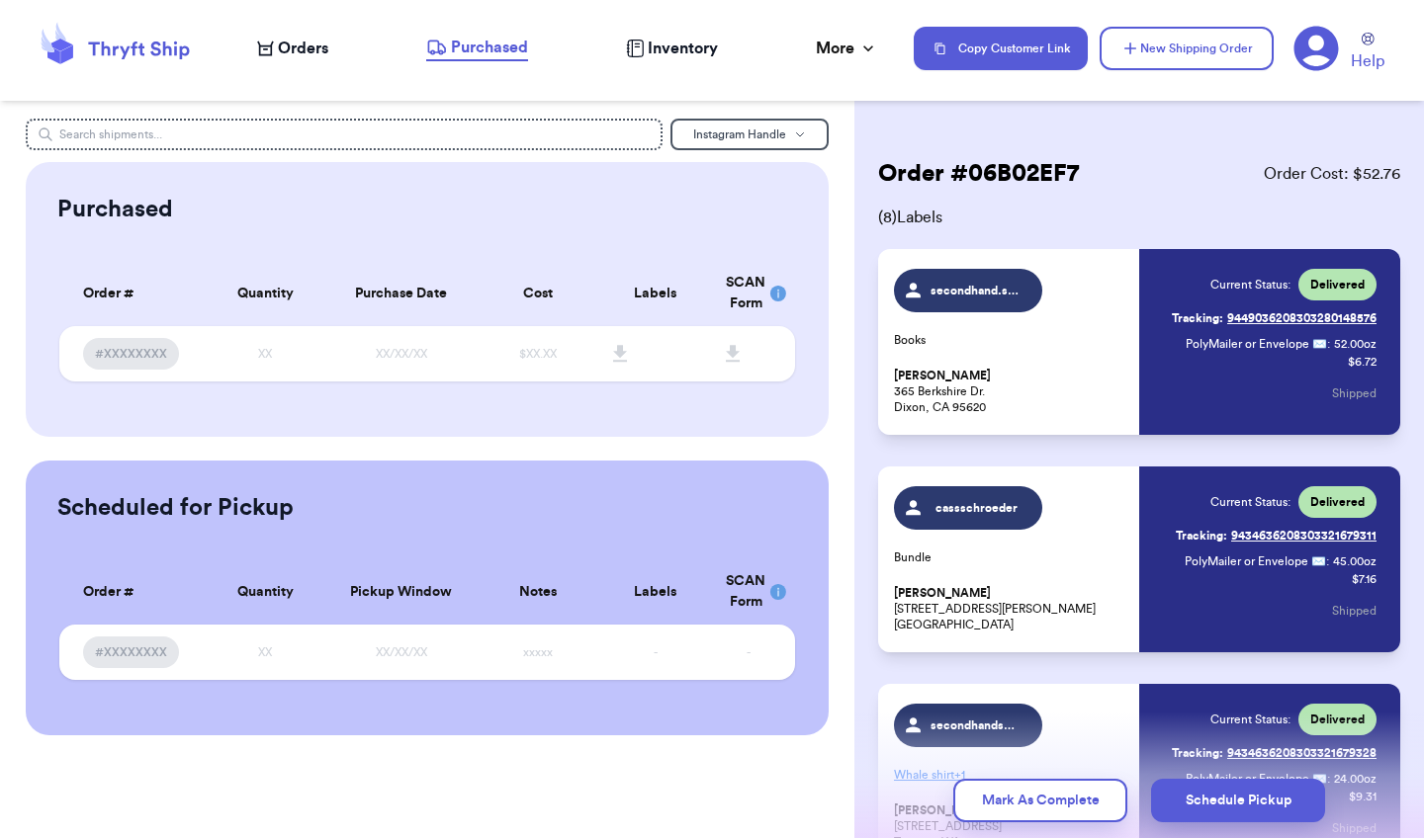
click at [311, 42] on span "Orders" at bounding box center [303, 49] width 50 height 24
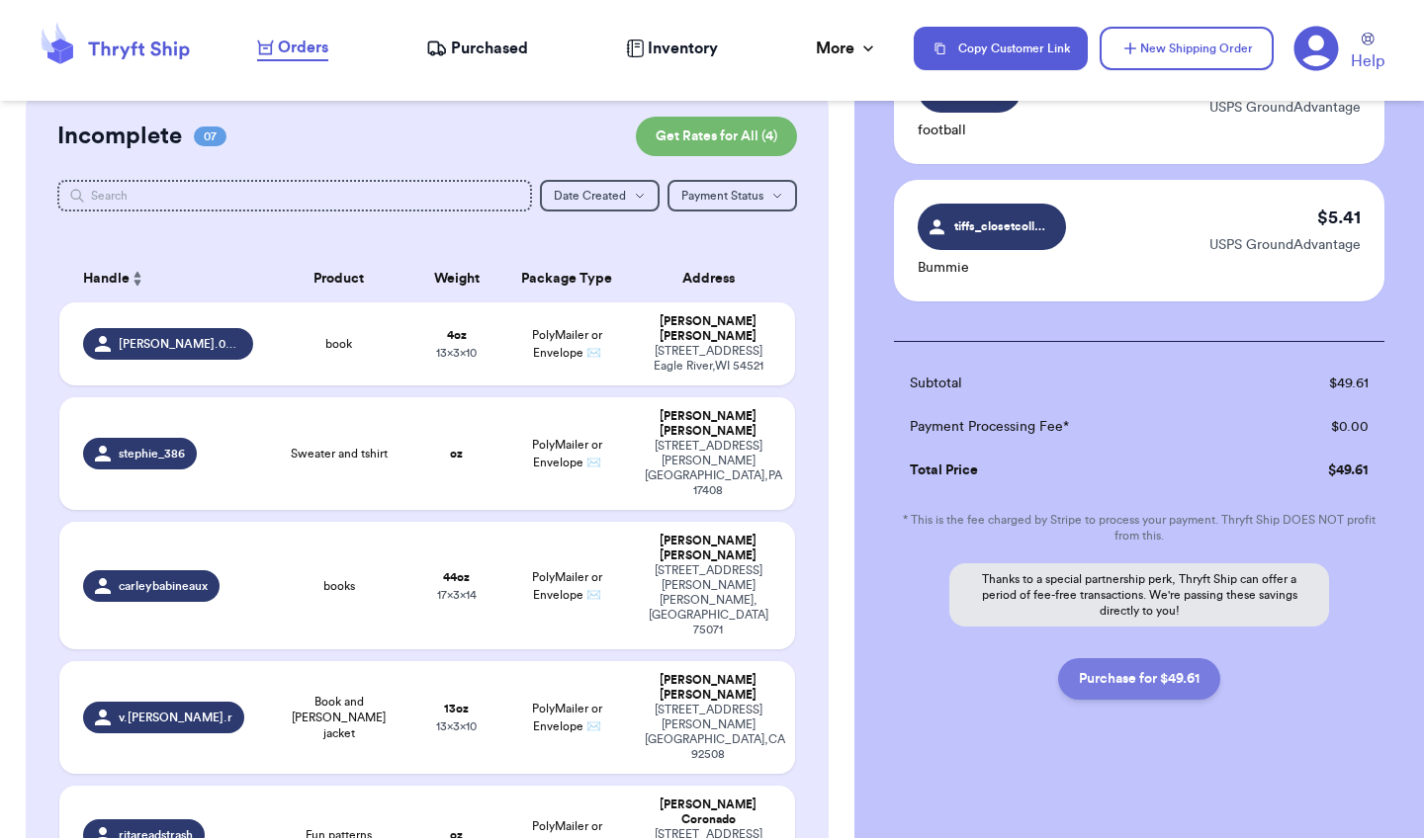
scroll to position [1027, 0]
click at [1144, 687] on button "Purchase for $49.61" at bounding box center [1139, 680] width 162 height 42
checkbox input "false"
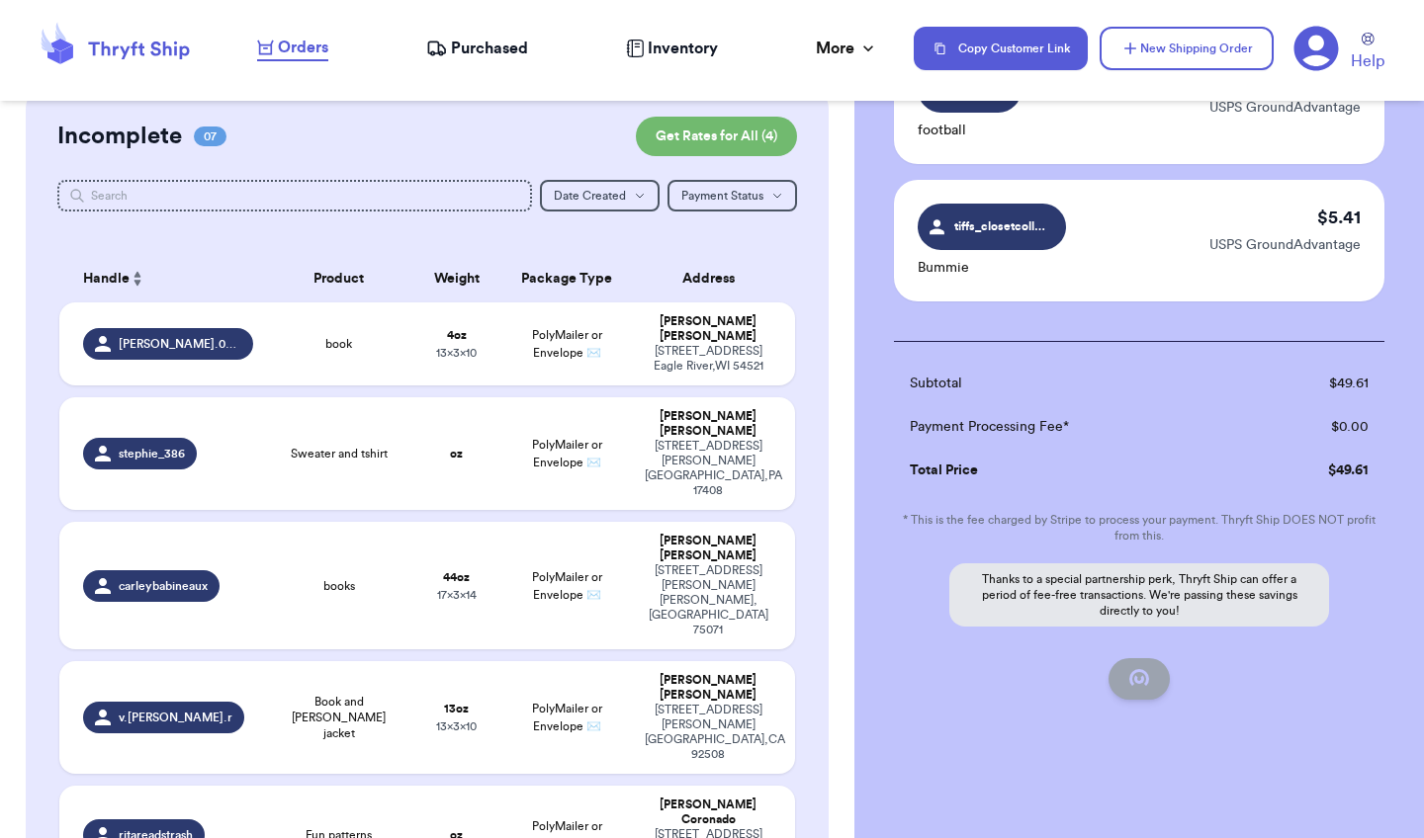
checkbox input "false"
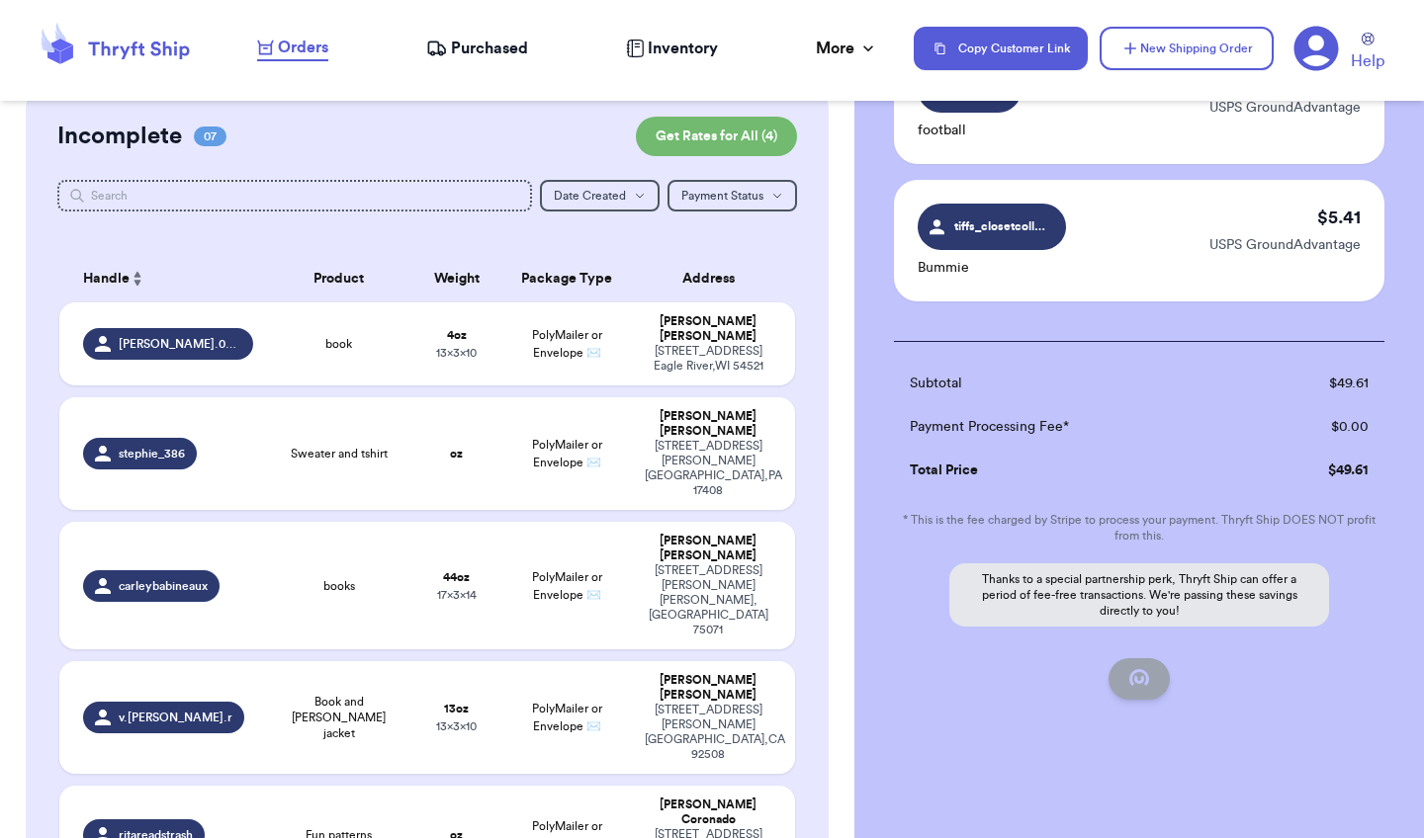
checkbox input "false"
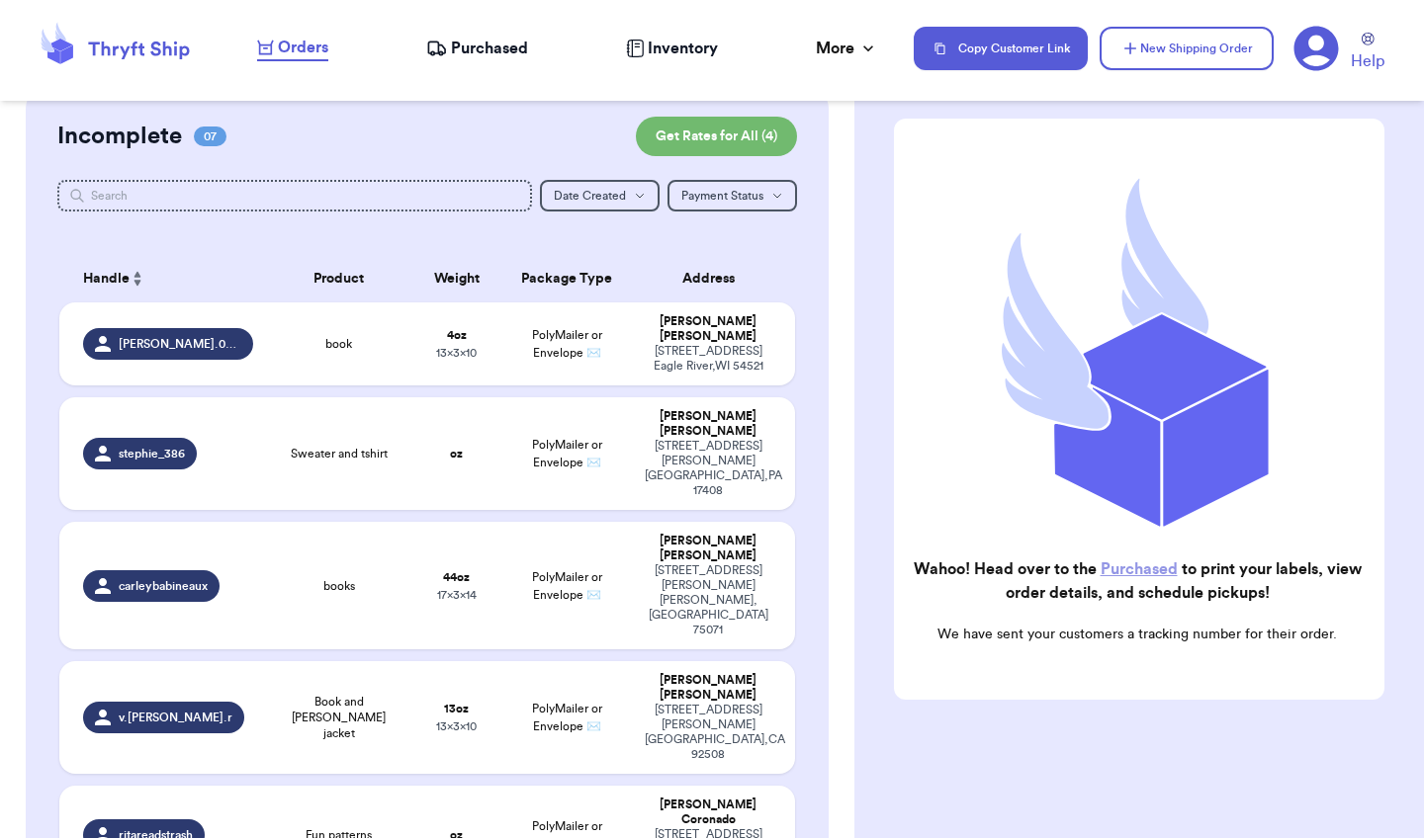
scroll to position [127, 0]
checkbox input "true"
click at [1141, 568] on link "Purchased" at bounding box center [1139, 570] width 77 height 16
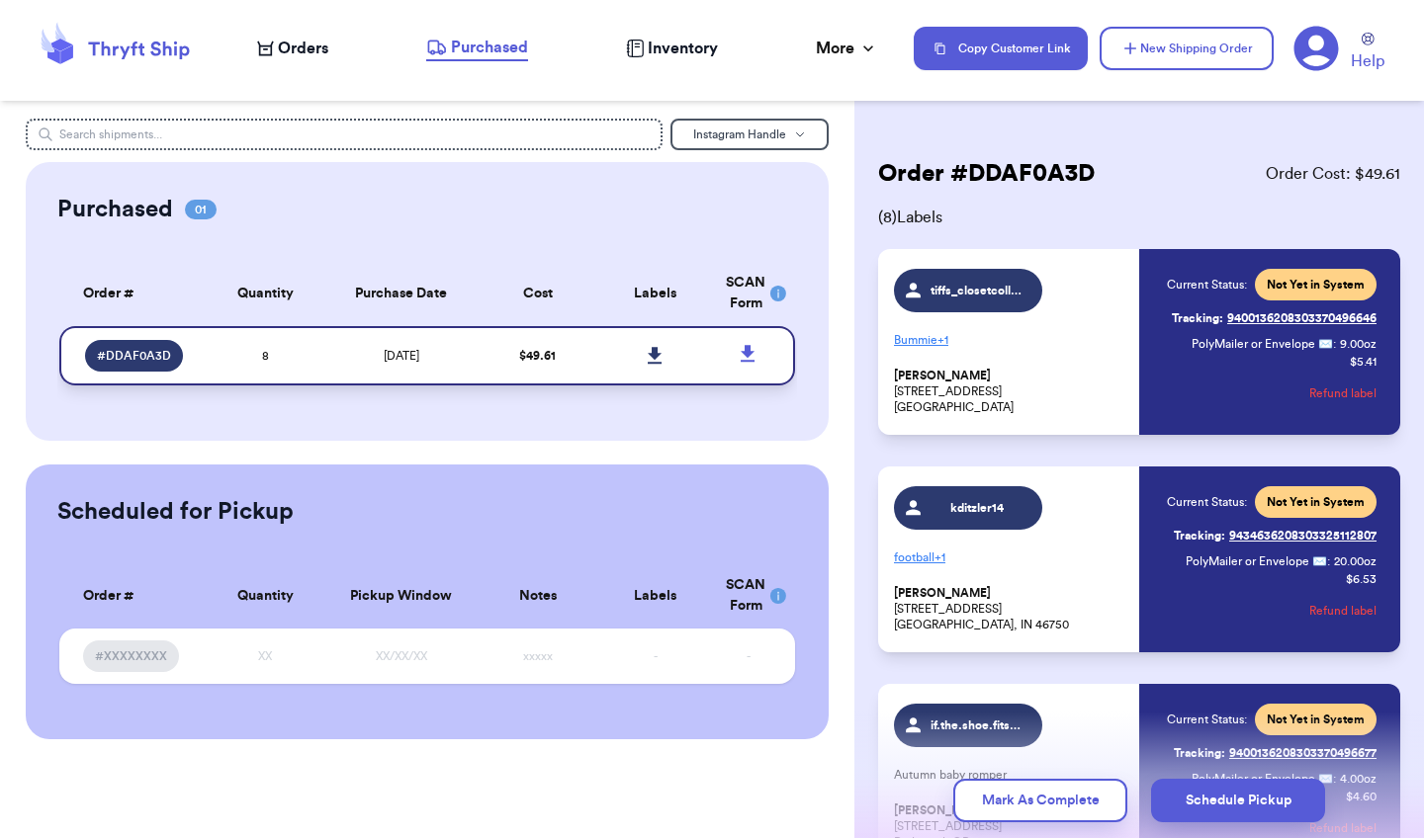
click at [664, 364] on link at bounding box center [656, 356] width 44 height 44
click at [649, 365] on icon at bounding box center [655, 356] width 15 height 18
click at [795, 65] on nav "Orders Purchased Inventory More Stats Completed Orders Payments Payouts Copy Cu…" at bounding box center [830, 48] width 1187 height 65
